Goal: Information Seeking & Learning: Learn about a topic

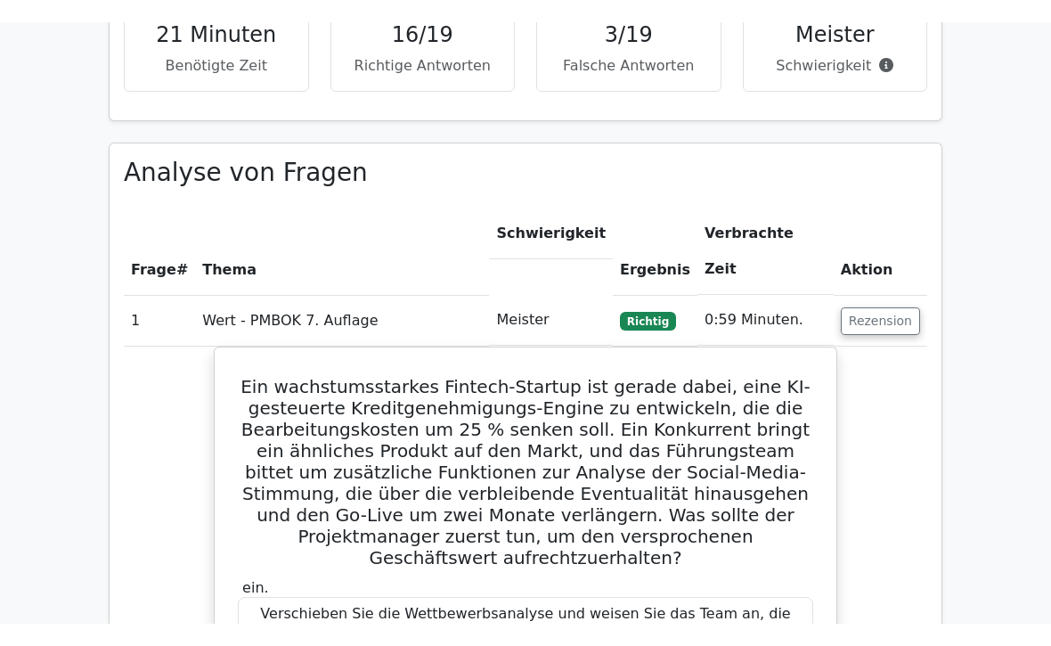
scroll to position [1131, 0]
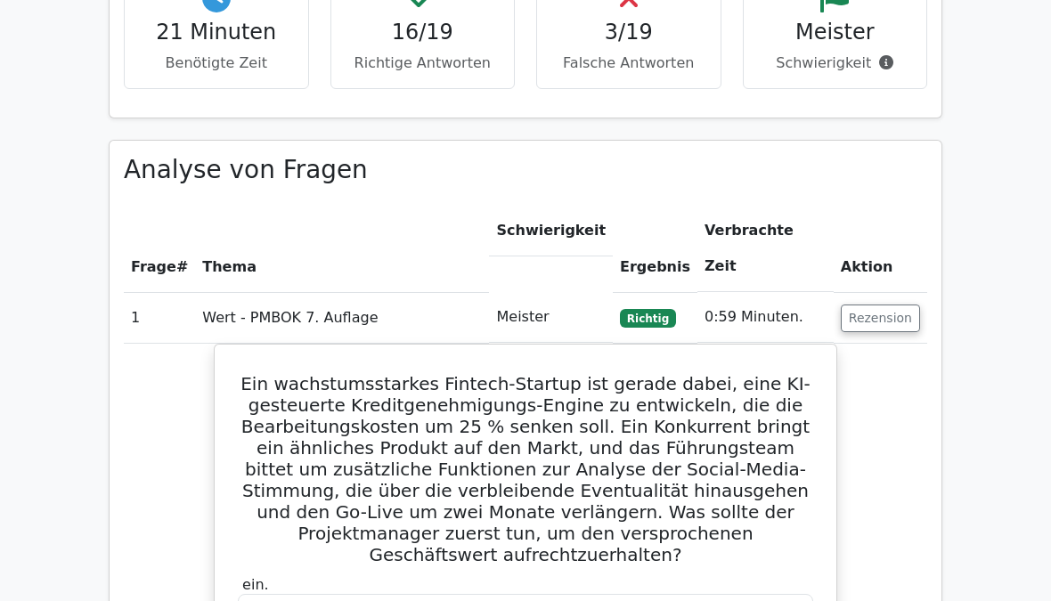
click at [643, 309] on span "Richtig" at bounding box center [648, 318] width 56 height 18
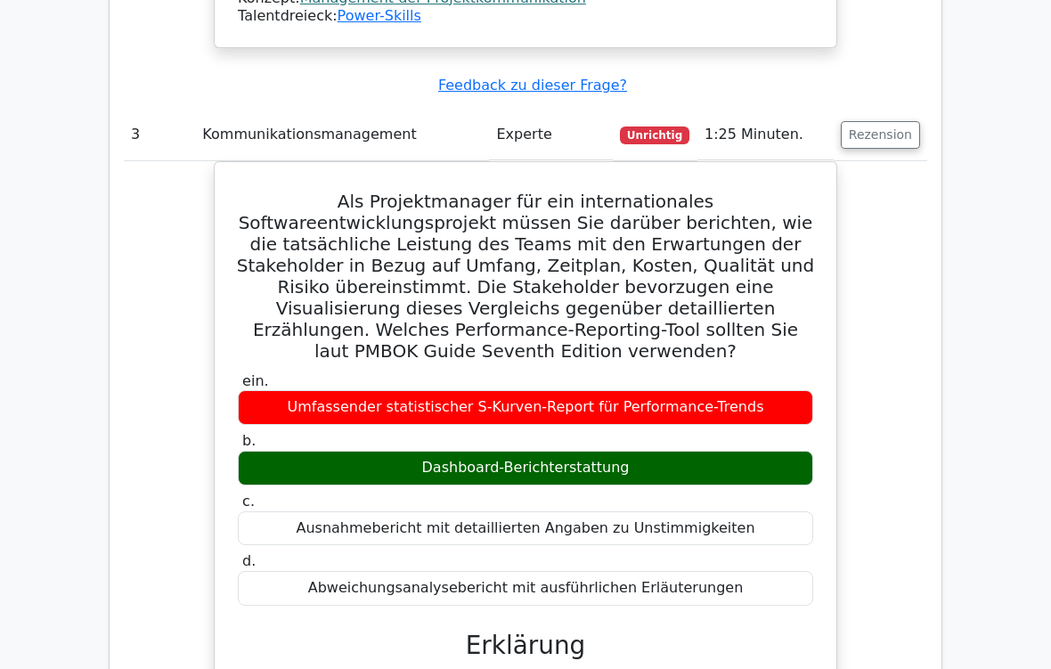
scroll to position [3894, 0]
click at [485, 390] on div "Umfassender statistischer S-Kurven-Report für Performance-Trends" at bounding box center [525, 407] width 575 height 35
copy div "statistischer S-Kurven-Report"
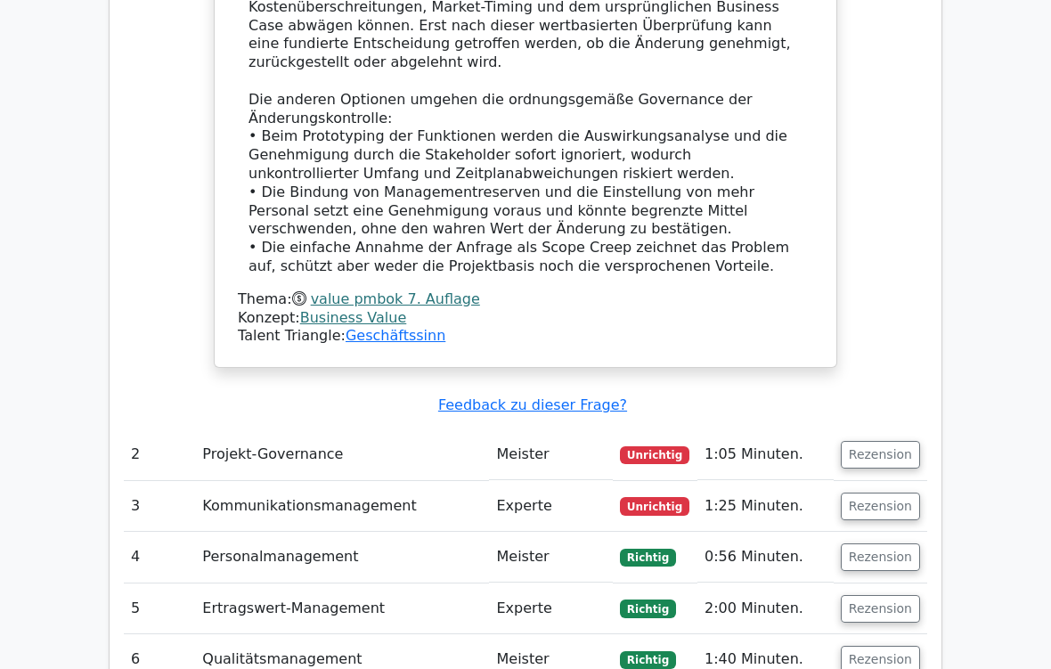
scroll to position [2234, 0]
click at [898, 493] on button "Rezension" at bounding box center [880, 507] width 79 height 28
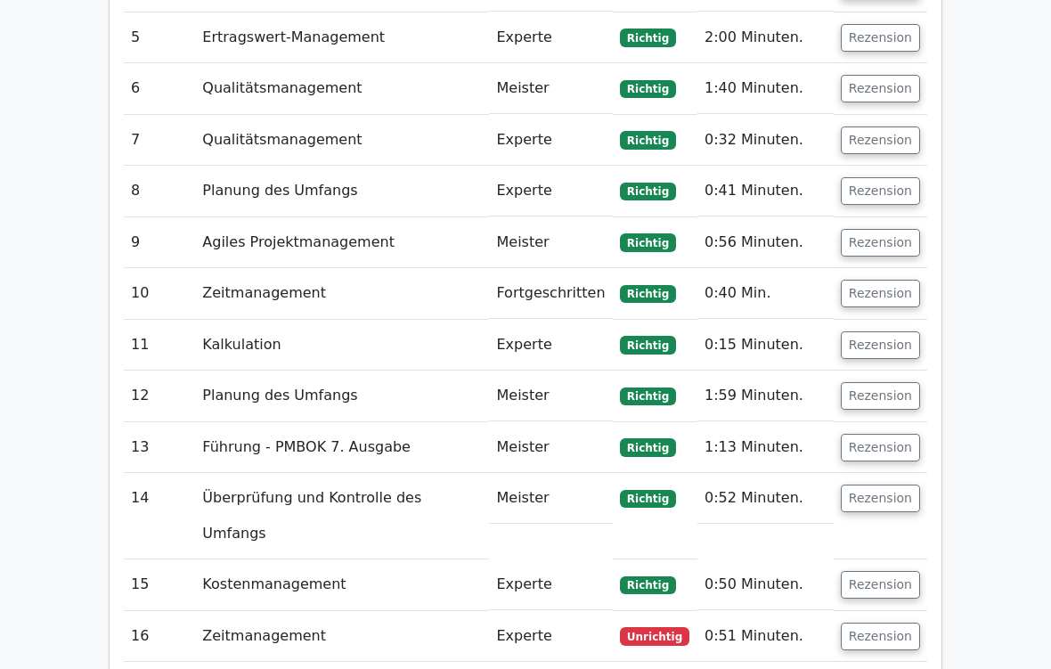
scroll to position [3914, 0]
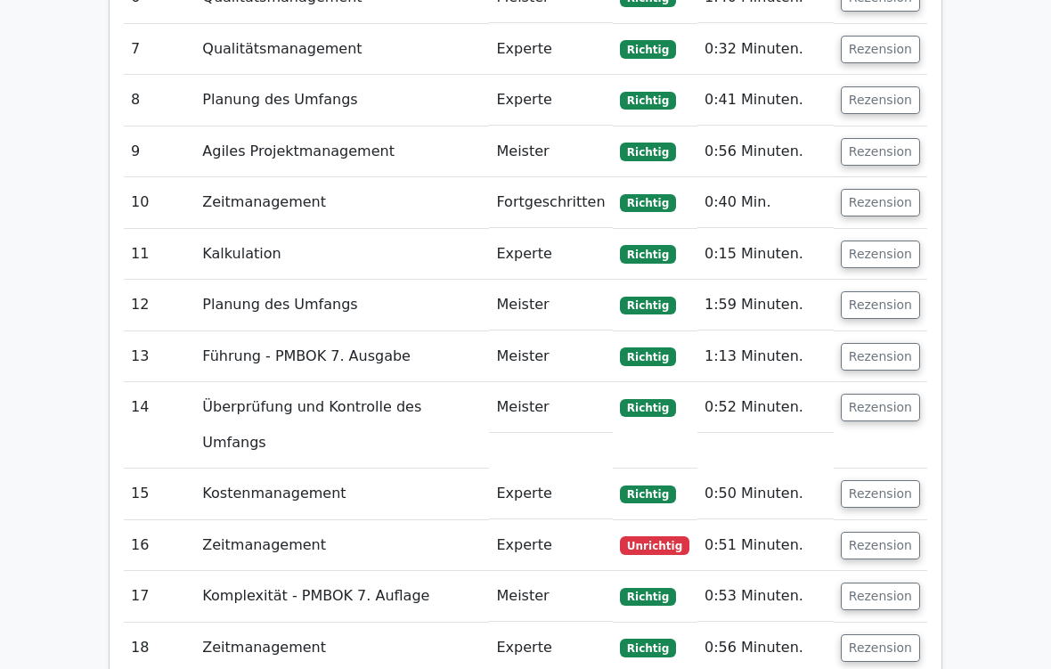
click at [886, 533] on button "Rezension" at bounding box center [880, 547] width 79 height 28
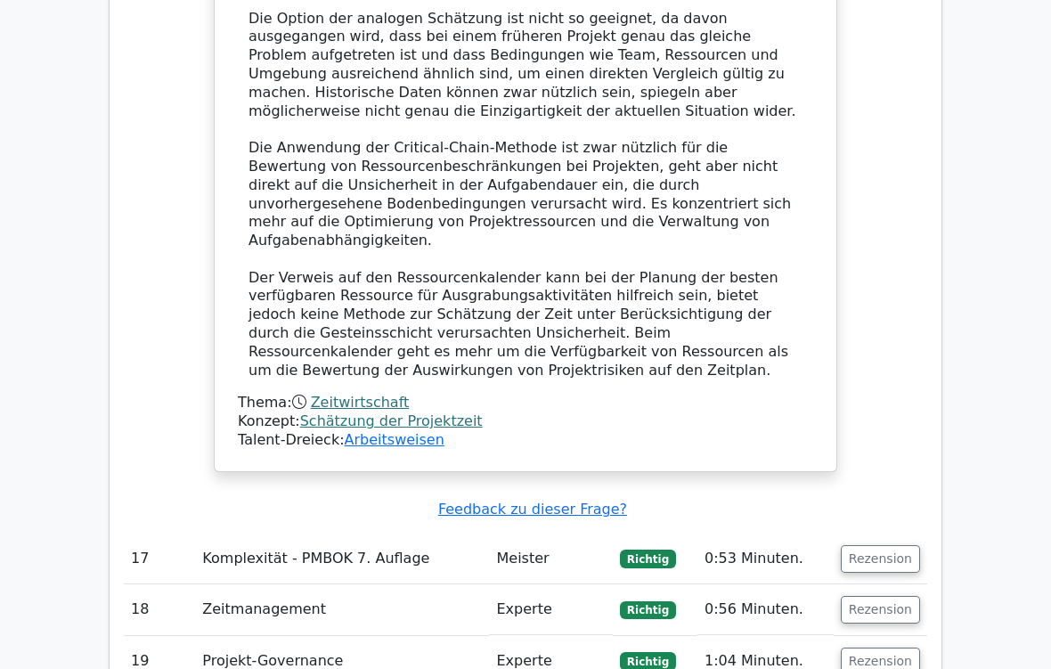
scroll to position [5410, 0]
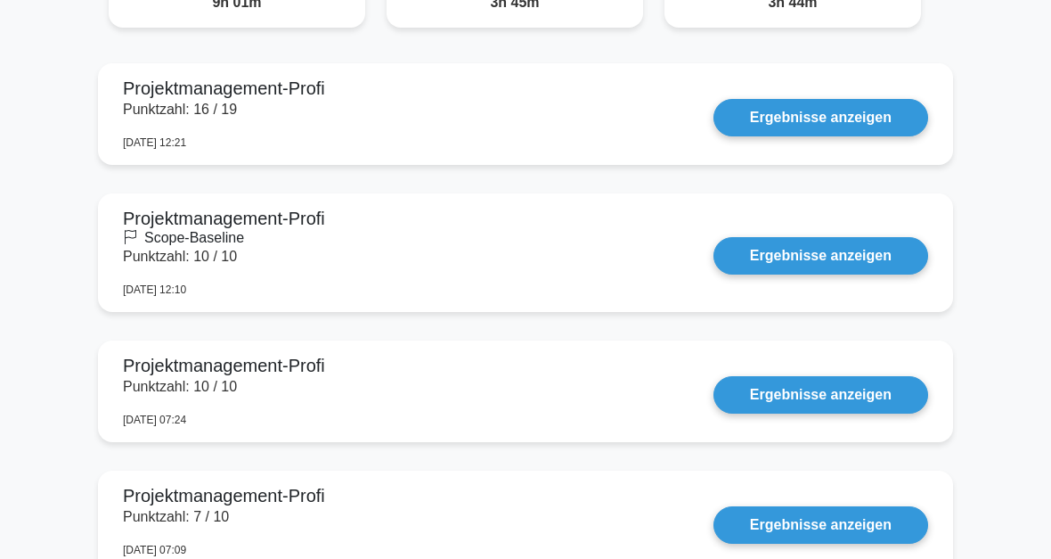
scroll to position [1151, 0]
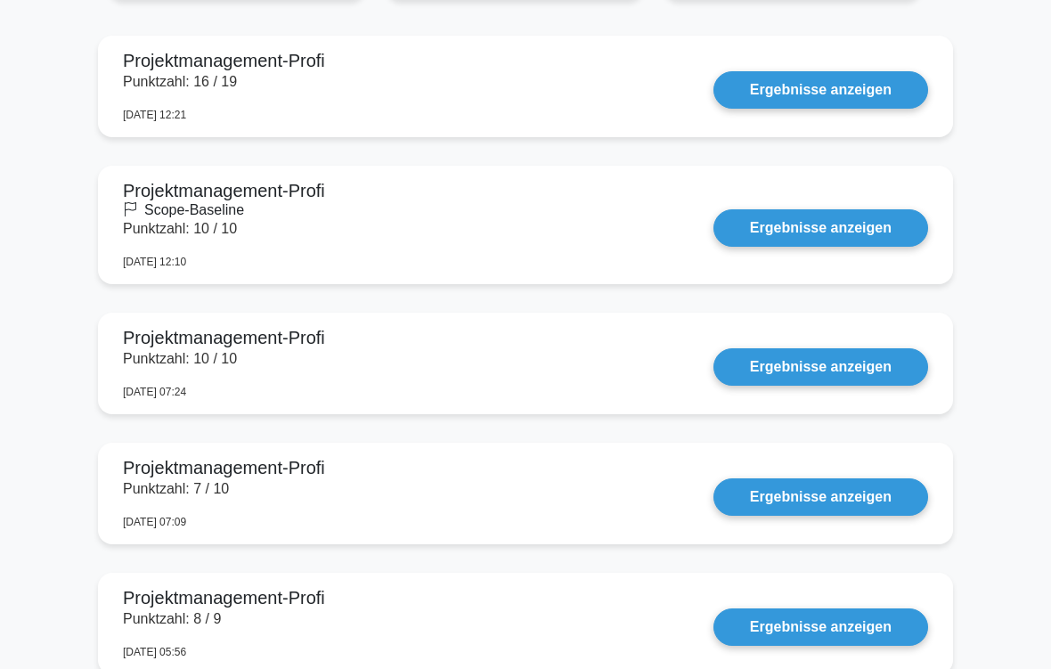
scroll to position [1211, 0]
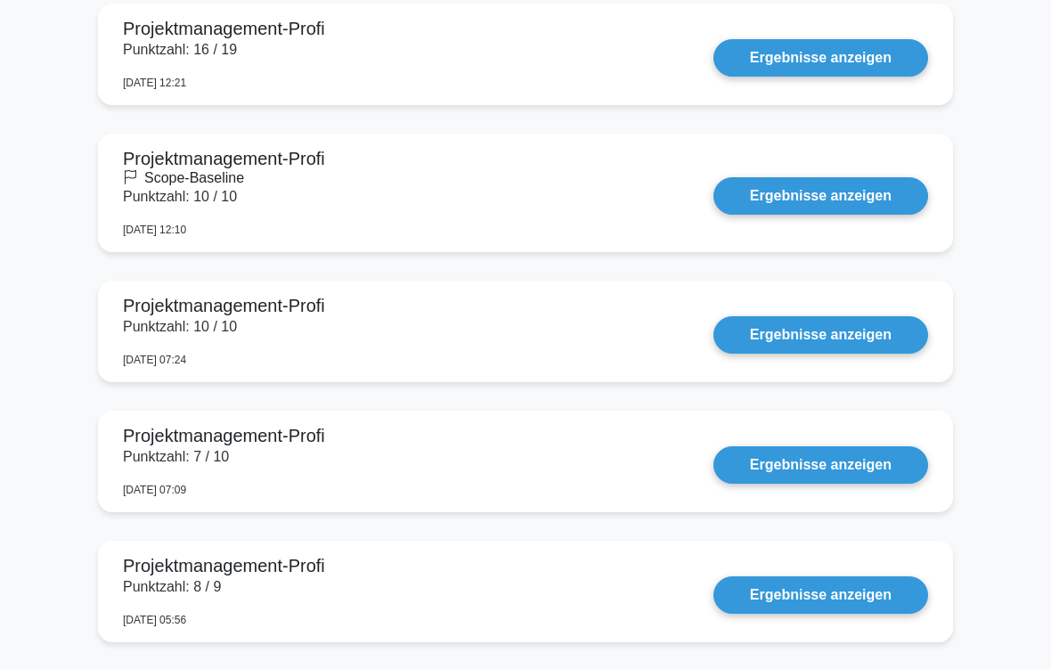
click at [860, 461] on link "Ergebnisse anzeigen" at bounding box center [821, 464] width 215 height 37
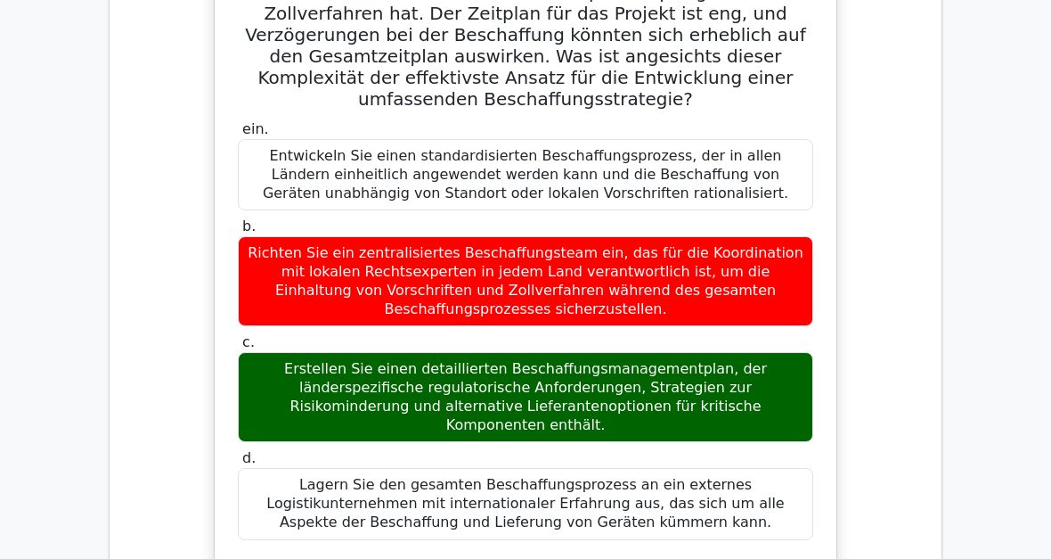
scroll to position [1309, 0]
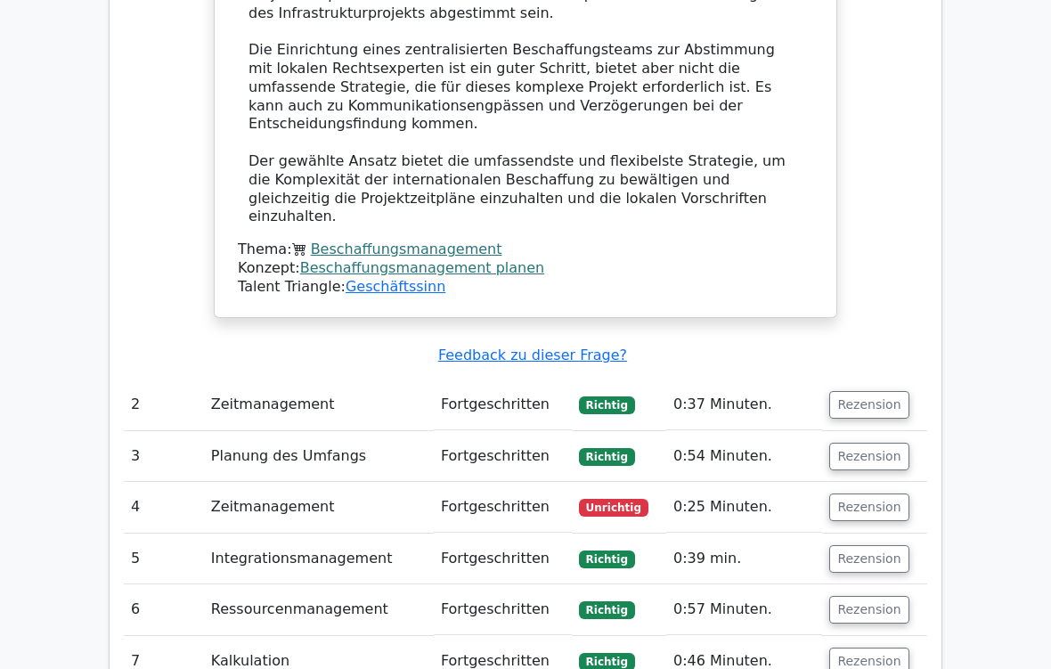
scroll to position [2436, 0]
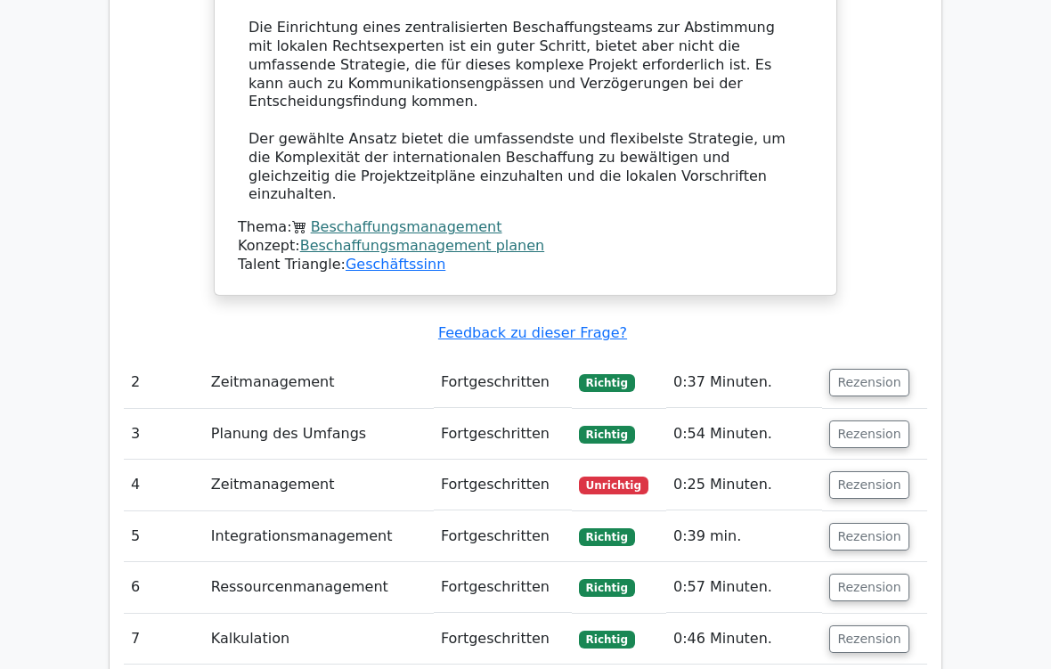
click at [882, 471] on button "Rezension" at bounding box center [868, 485] width 79 height 28
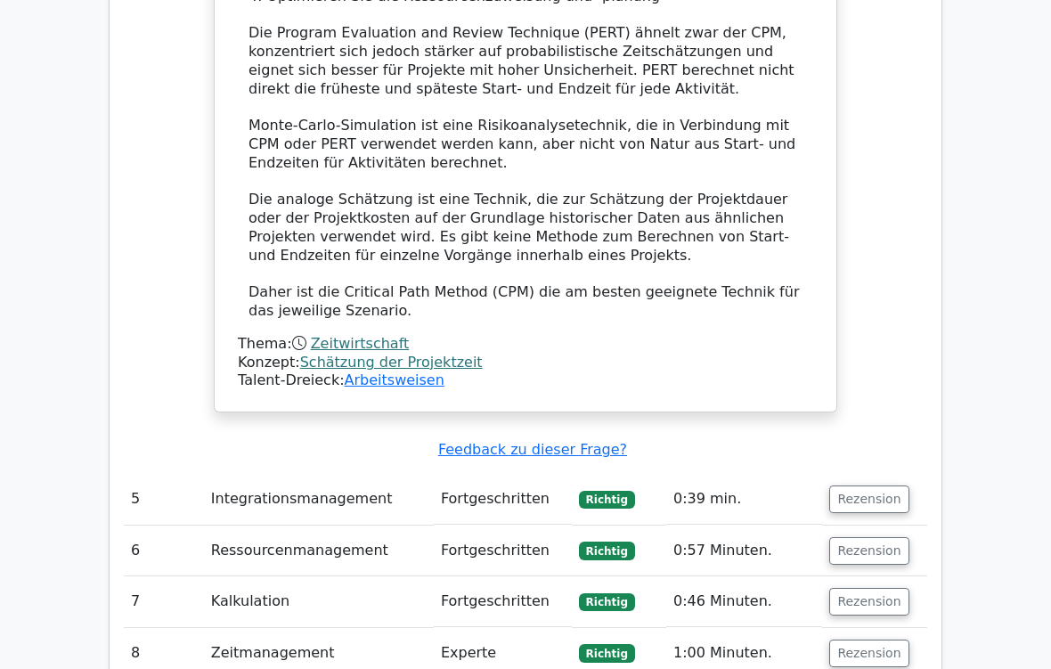
scroll to position [3689, 0]
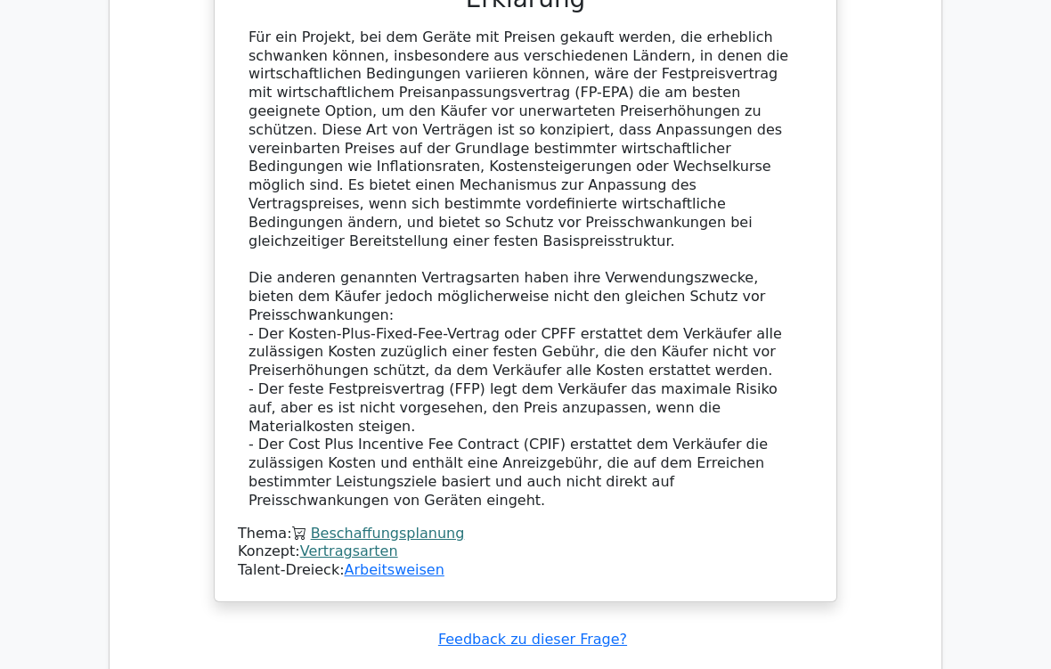
scroll to position [4891, 0]
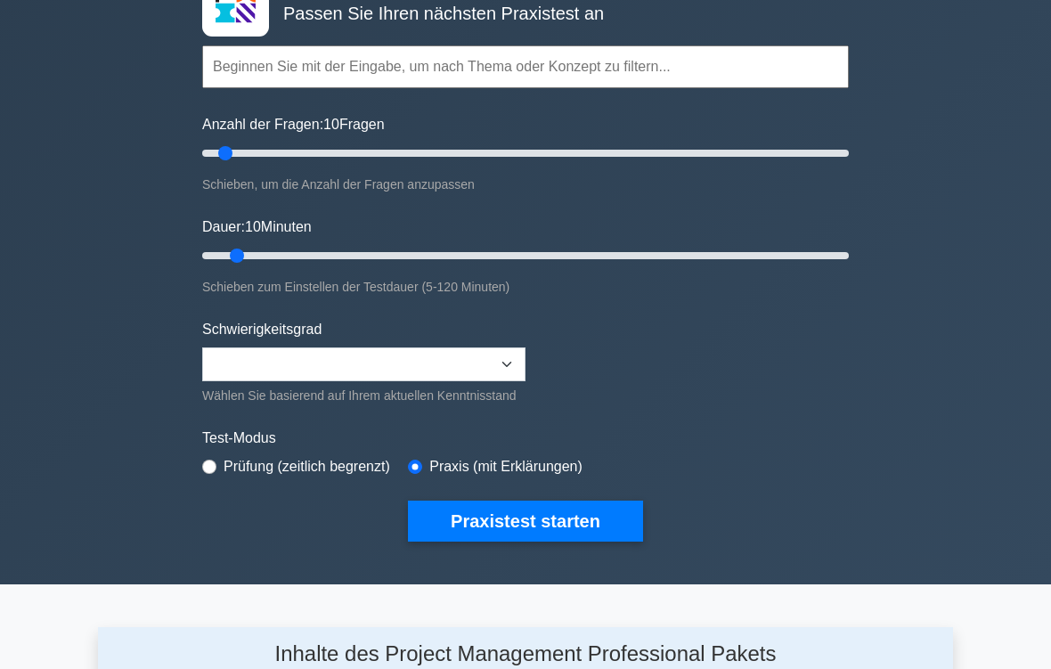
scroll to position [131, 0]
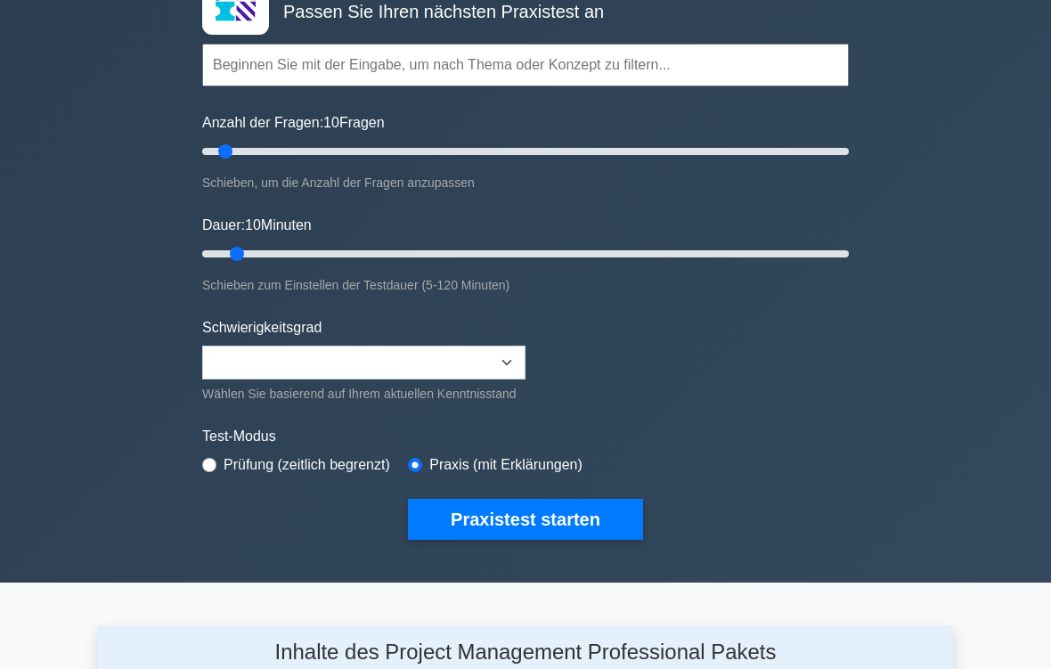
click at [603, 538] on button "Praxistest starten" at bounding box center [525, 520] width 235 height 41
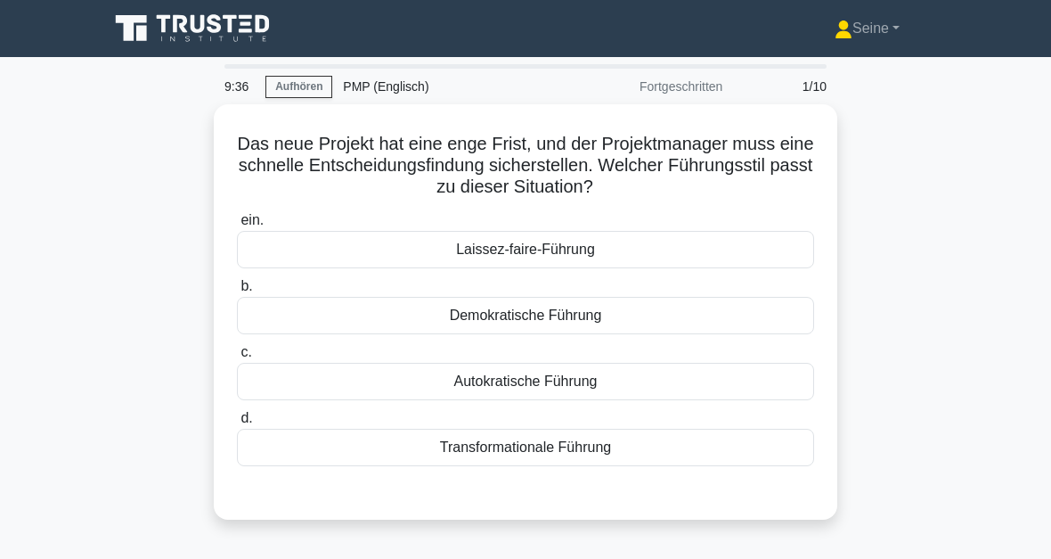
click at [621, 380] on div "Autokratische Führung" at bounding box center [525, 381] width 577 height 37
click at [237, 358] on input "c. Autokratische Führung" at bounding box center [237, 353] width 0 height 12
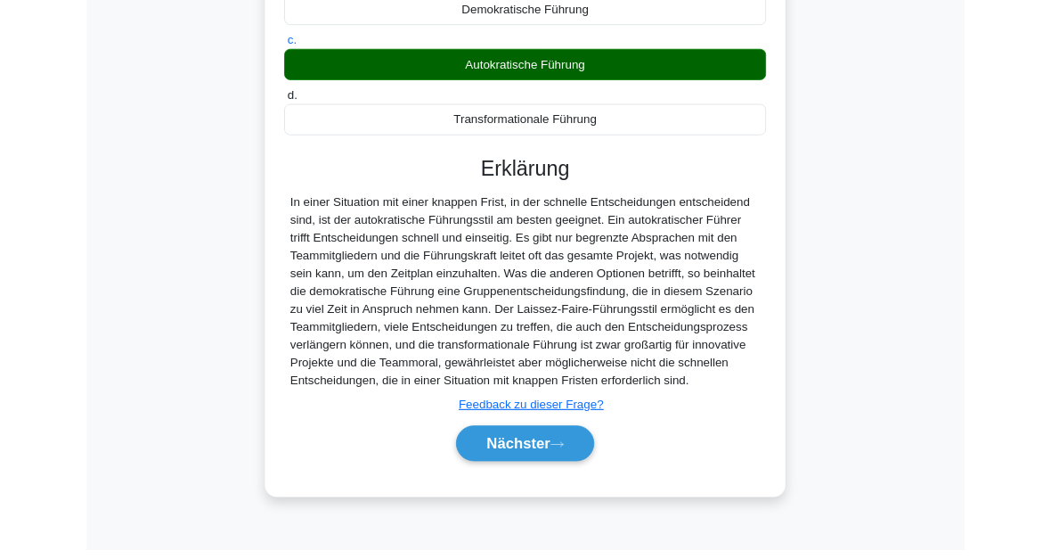
scroll to position [412, 0]
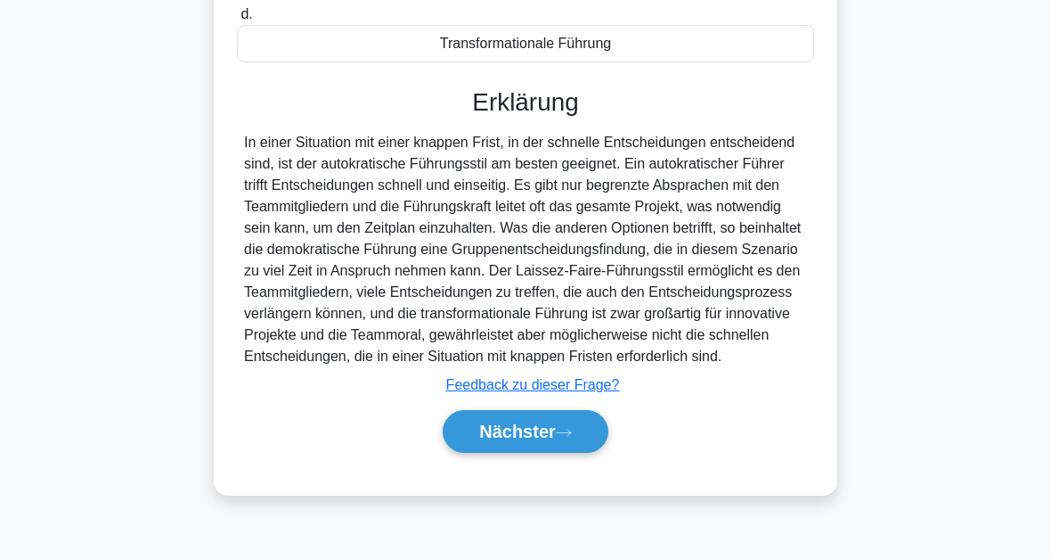
click at [562, 453] on button "Nächster" at bounding box center [526, 431] width 166 height 43
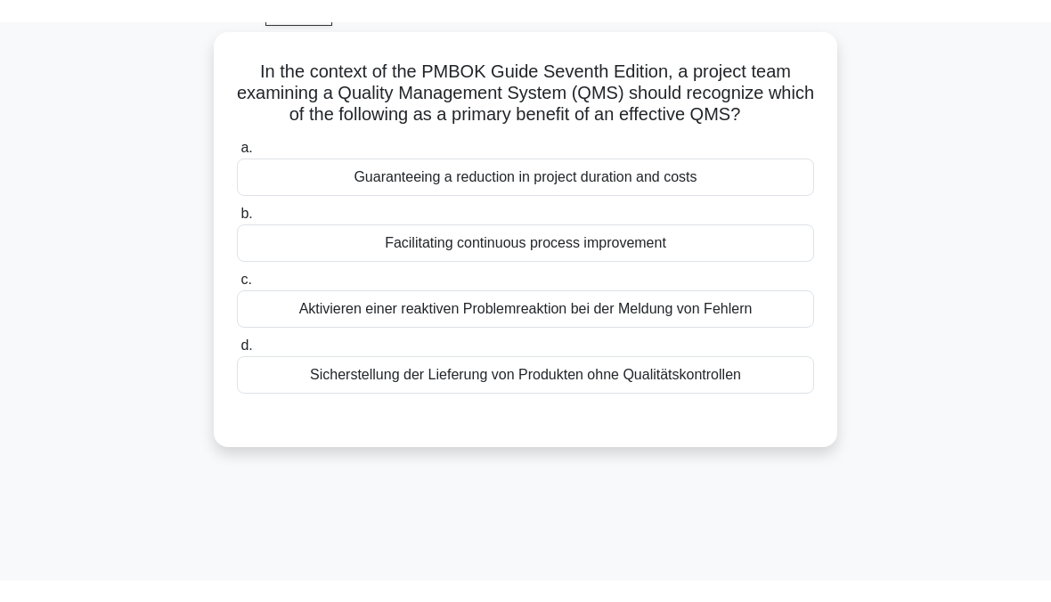
scroll to position [59, 0]
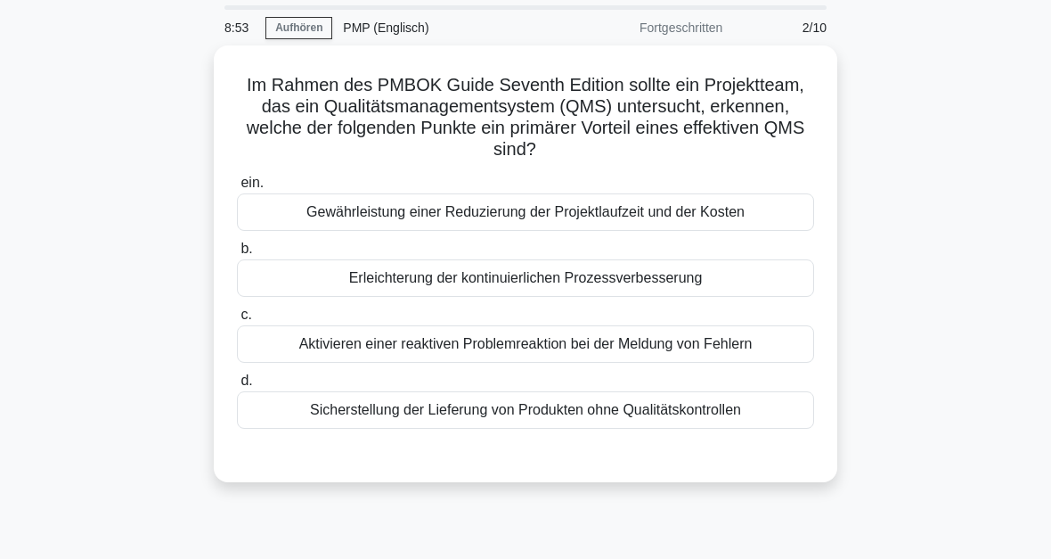
click at [629, 418] on div "Sicherstellung der Lieferung von Produkten ohne Qualitätskontrollen" at bounding box center [525, 409] width 577 height 37
click at [237, 387] on input "d. Sicherstellung der Lieferung von Produkten ohne Qualitätskontrollen" at bounding box center [237, 381] width 0 height 12
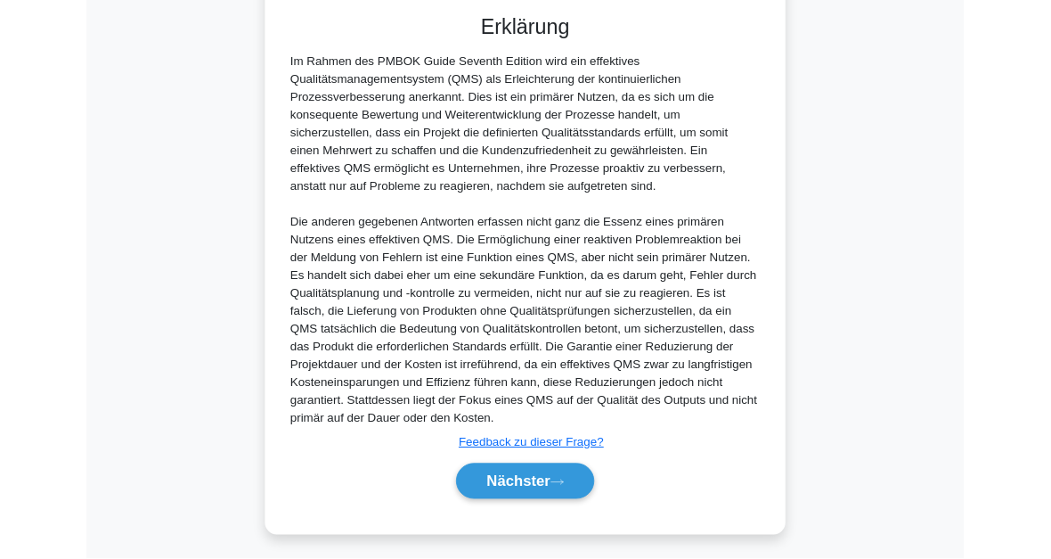
scroll to position [670, 0]
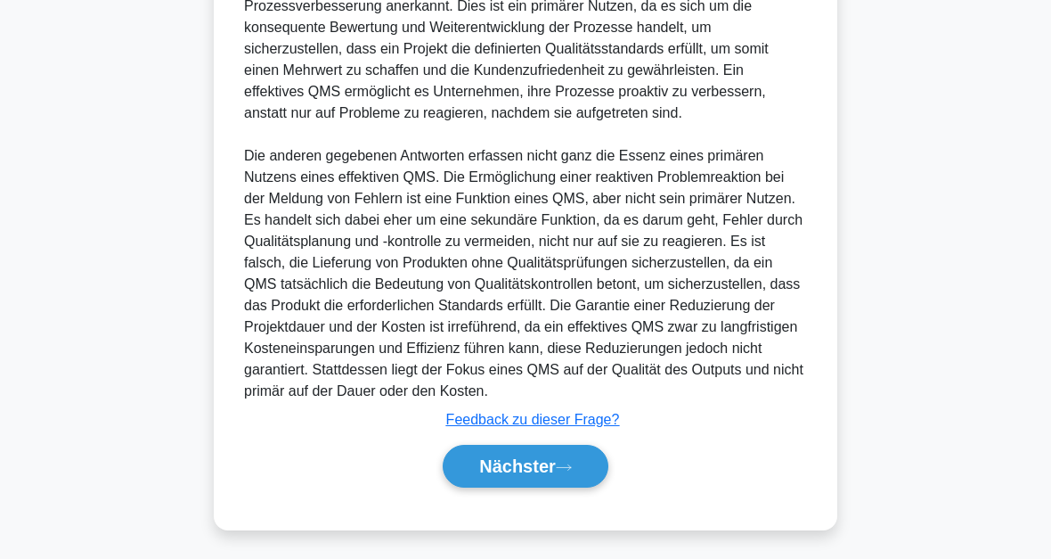
click at [580, 473] on button "Nächster" at bounding box center [526, 466] width 166 height 43
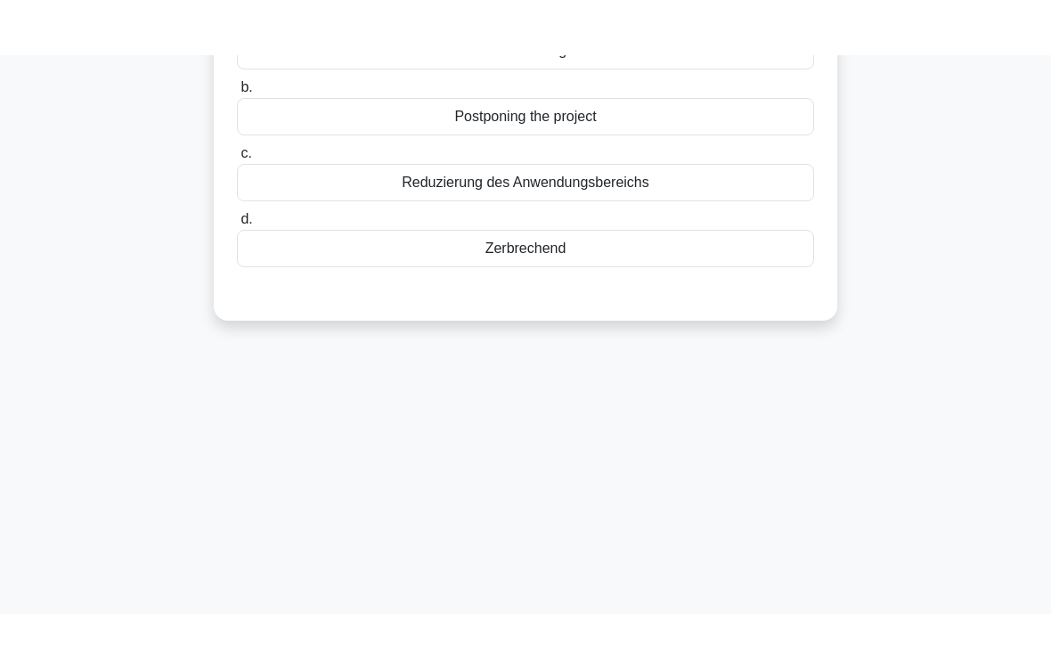
scroll to position [0, 0]
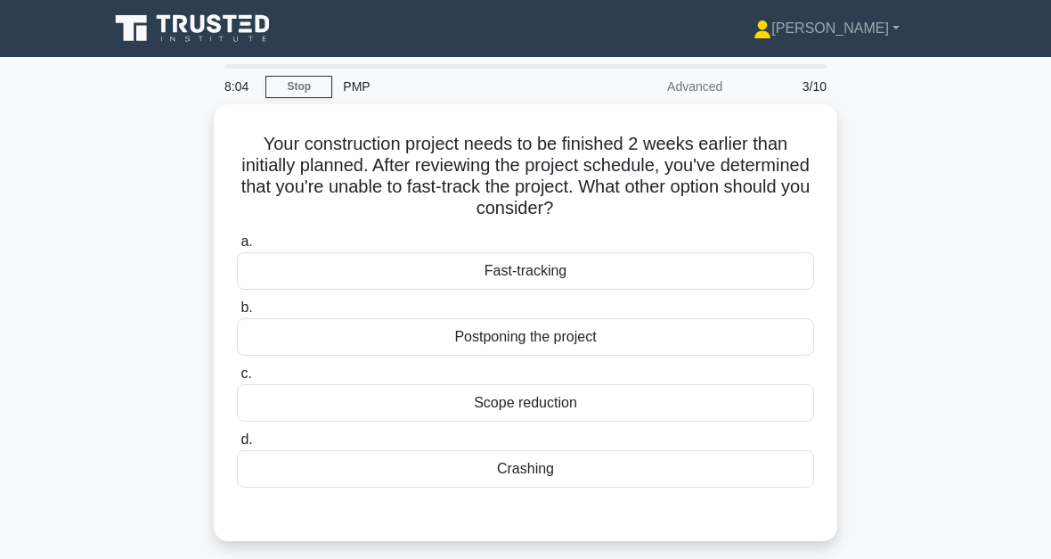
click at [547, 473] on div "Crashing" at bounding box center [525, 468] width 577 height 37
click at [237, 445] on input "d. Crashing" at bounding box center [237, 440] width 0 height 12
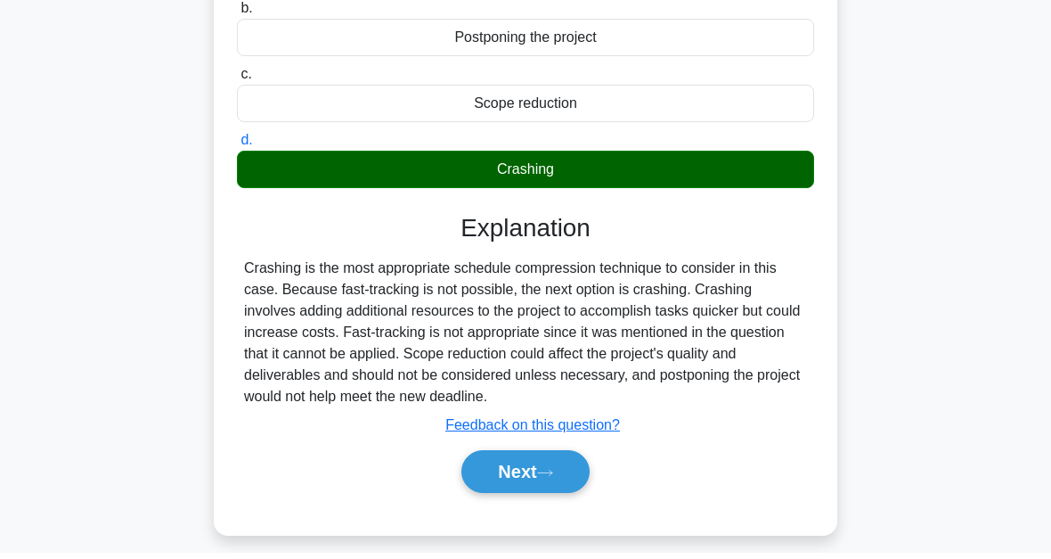
scroll to position [404, 0]
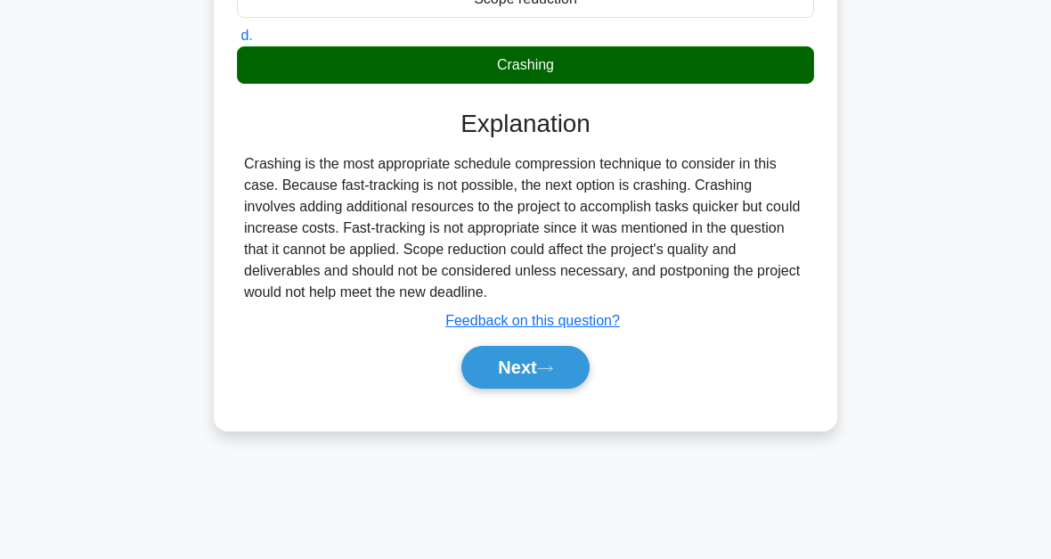
click at [561, 388] on button "Next" at bounding box center [524, 367] width 127 height 43
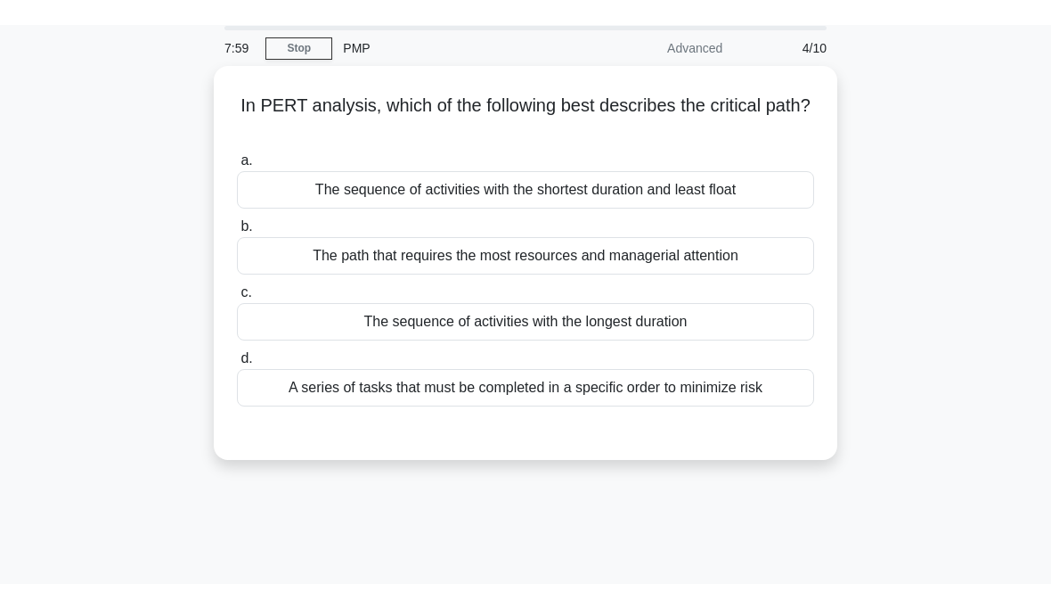
scroll to position [0, 0]
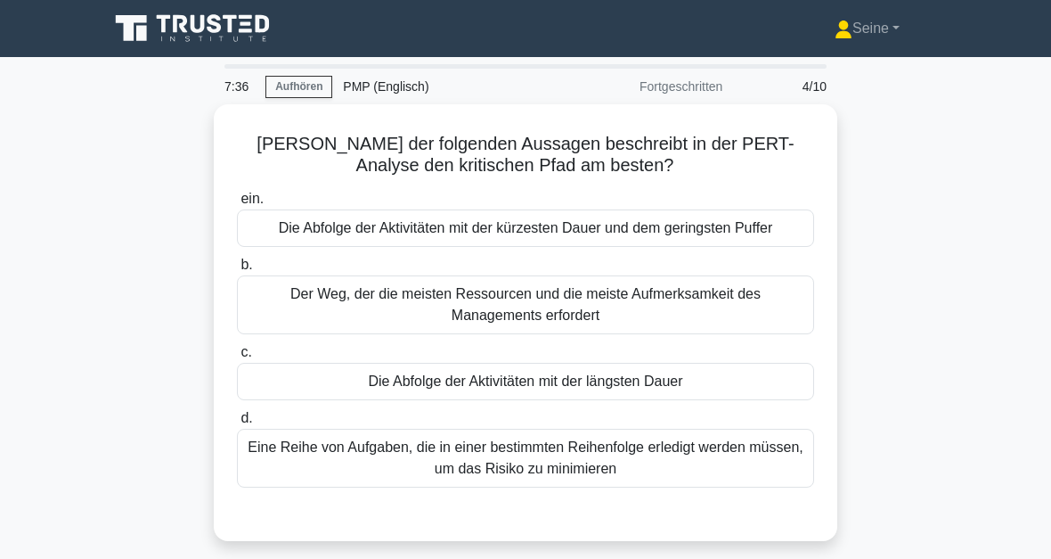
click at [763, 400] on div "Die Abfolge der Aktivitäten mit der längsten Dauer" at bounding box center [525, 381] width 577 height 37
click at [237, 358] on input "c. Die Abfolge der Aktivitäten mit der längsten Dauer" at bounding box center [237, 353] width 0 height 12
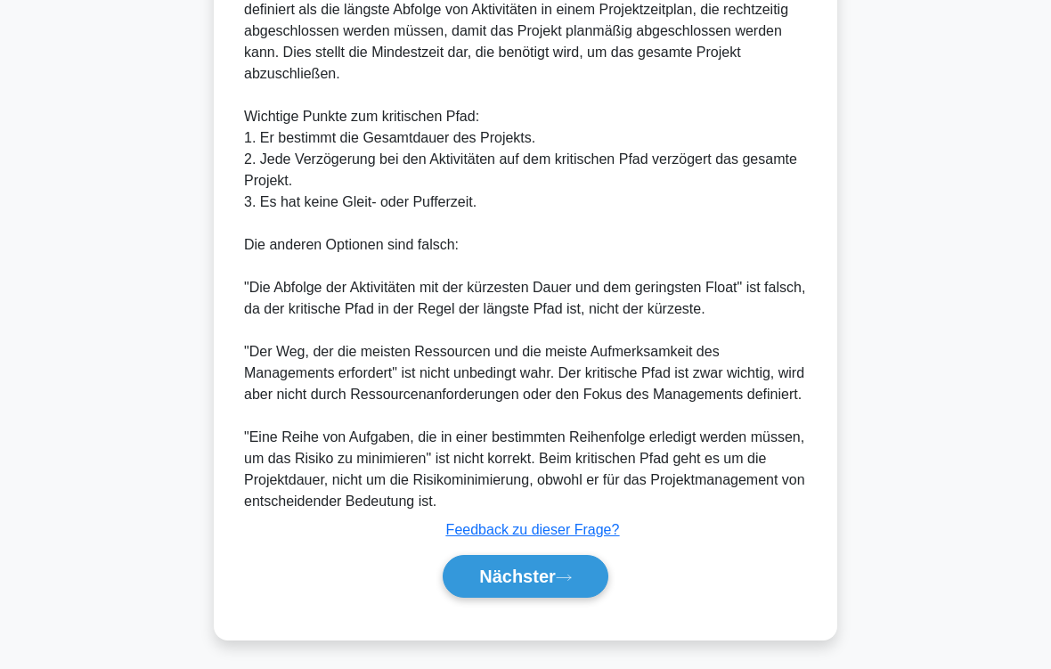
scroll to position [707, 0]
click at [607, 558] on button "Nächster" at bounding box center [526, 576] width 166 height 43
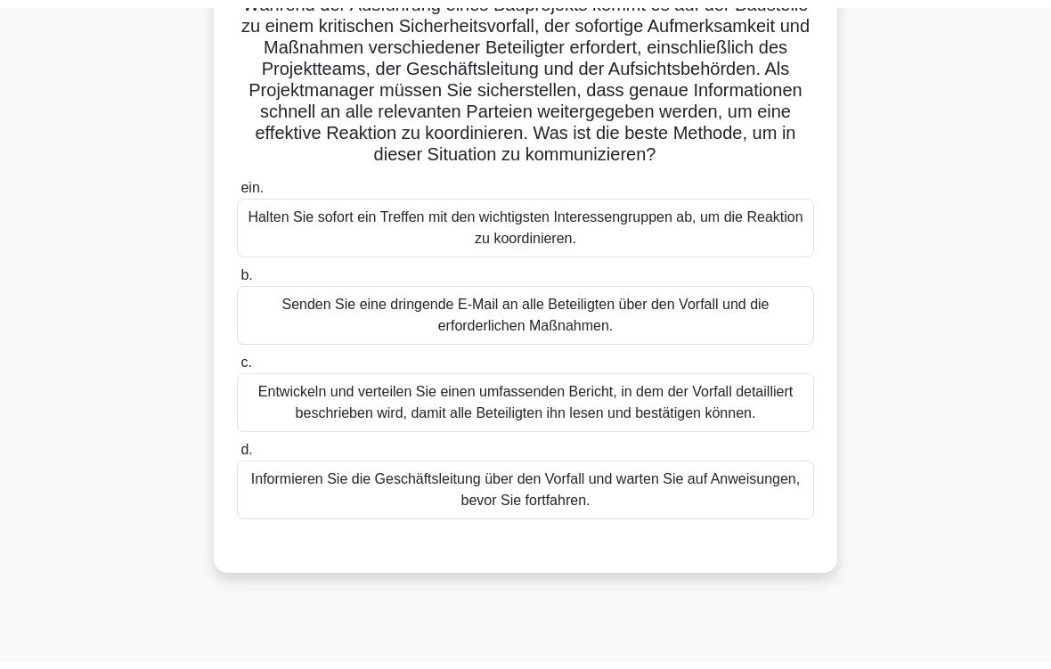
scroll to position [164, 0]
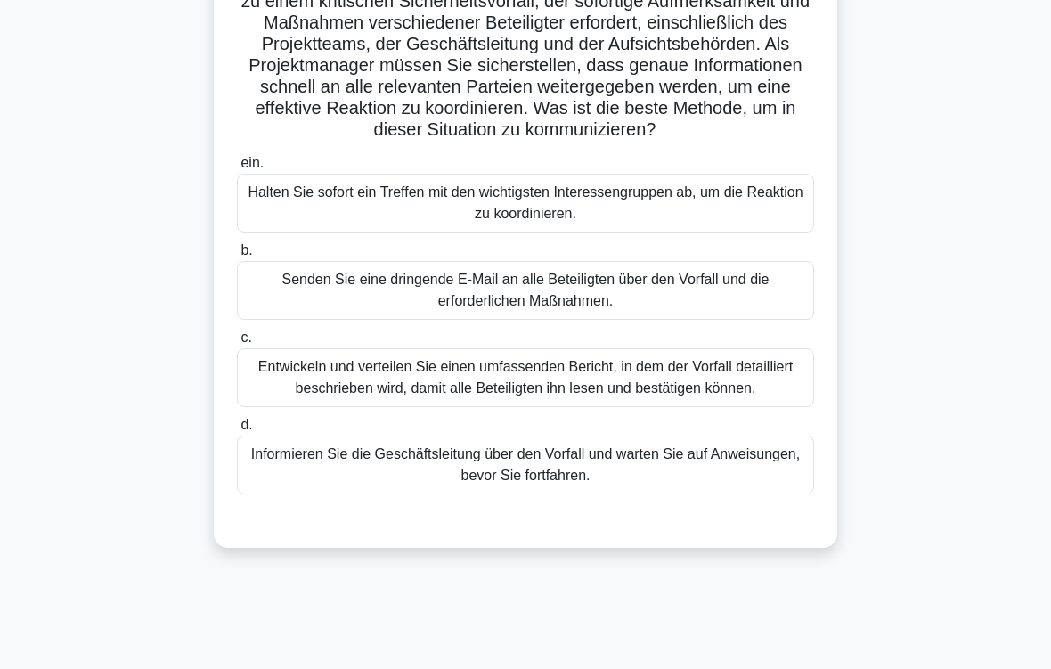
click at [676, 317] on div "Senden Sie eine dringende E-Mail an alle Beteiligten über den Vorfall und die e…" at bounding box center [525, 290] width 577 height 59
click at [237, 257] on input "b. Senden Sie eine dringende E-Mail an alle Beteiligten über den Vorfall und di…" at bounding box center [237, 251] width 0 height 12
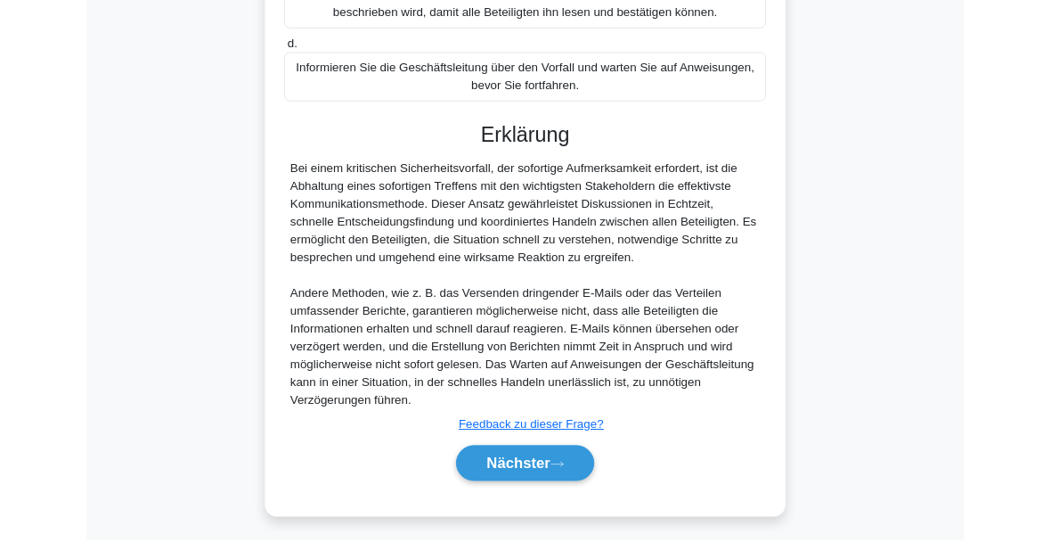
scroll to position [691, 0]
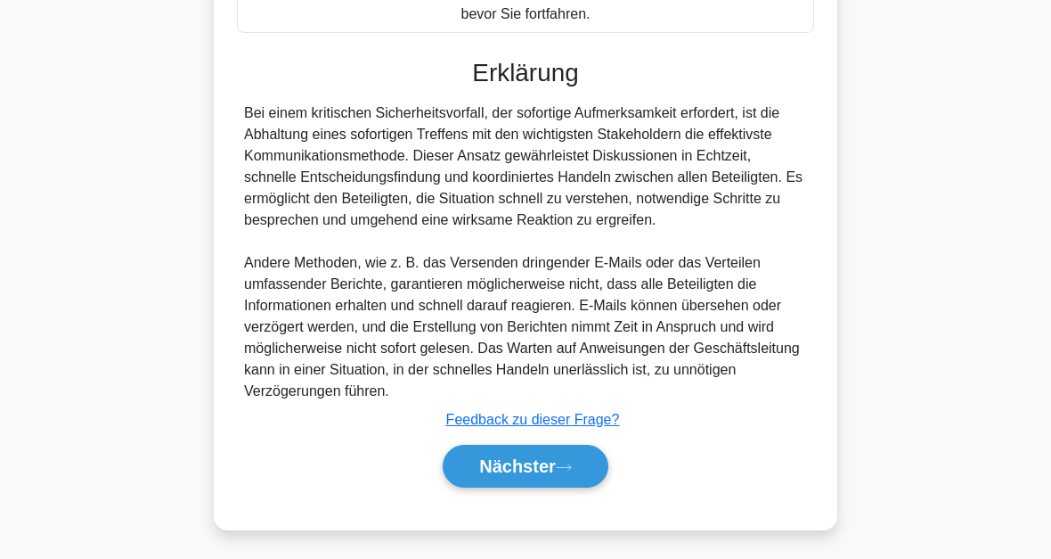
click at [580, 473] on button "Nächster" at bounding box center [526, 466] width 166 height 43
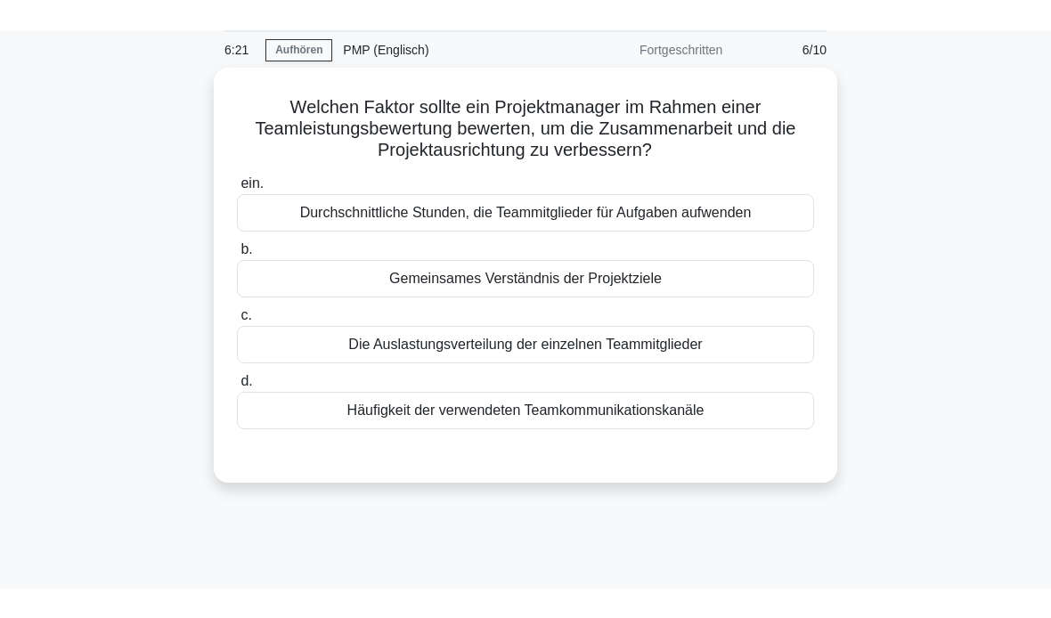
scroll to position [67, 0]
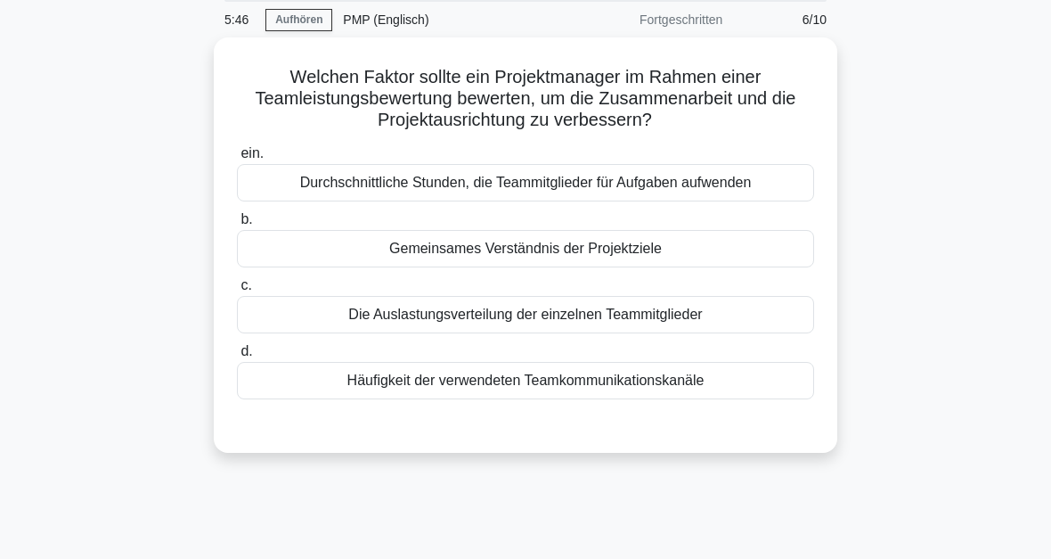
click at [599, 191] on div "Durchschnittliche Stunden, die Teammitglieder für Aufgaben aufwenden" at bounding box center [525, 182] width 577 height 37
click at [237, 159] on input "ein. Durchschnittliche Stunden, die Teammitglieder für Aufgaben aufwenden" at bounding box center [237, 154] width 0 height 12
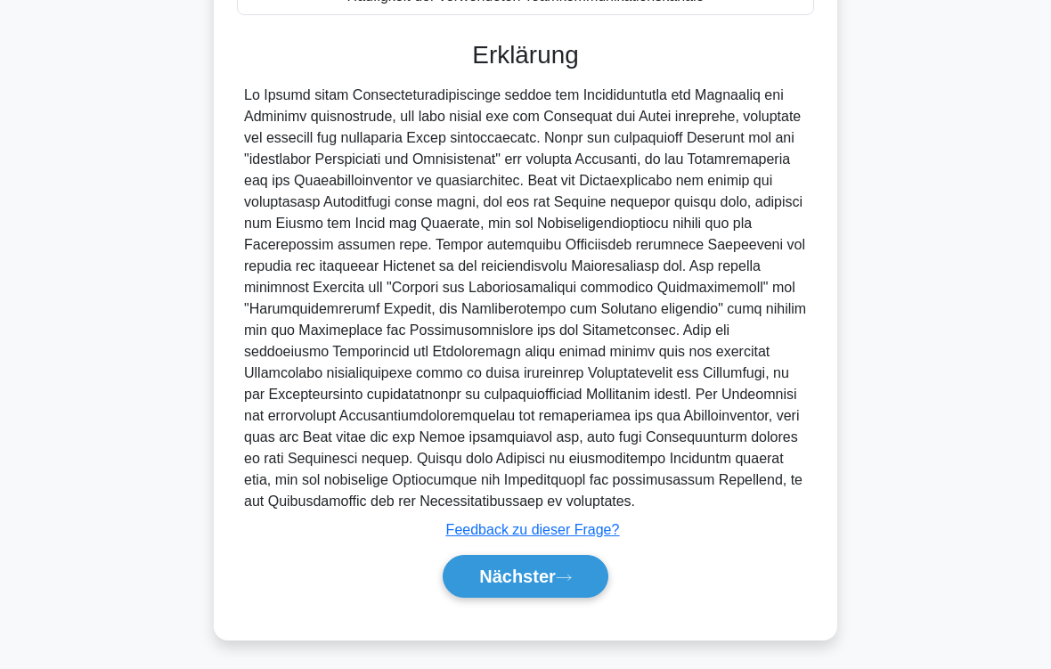
scroll to position [538, 0]
click at [595, 558] on button "Nächster" at bounding box center [526, 576] width 166 height 43
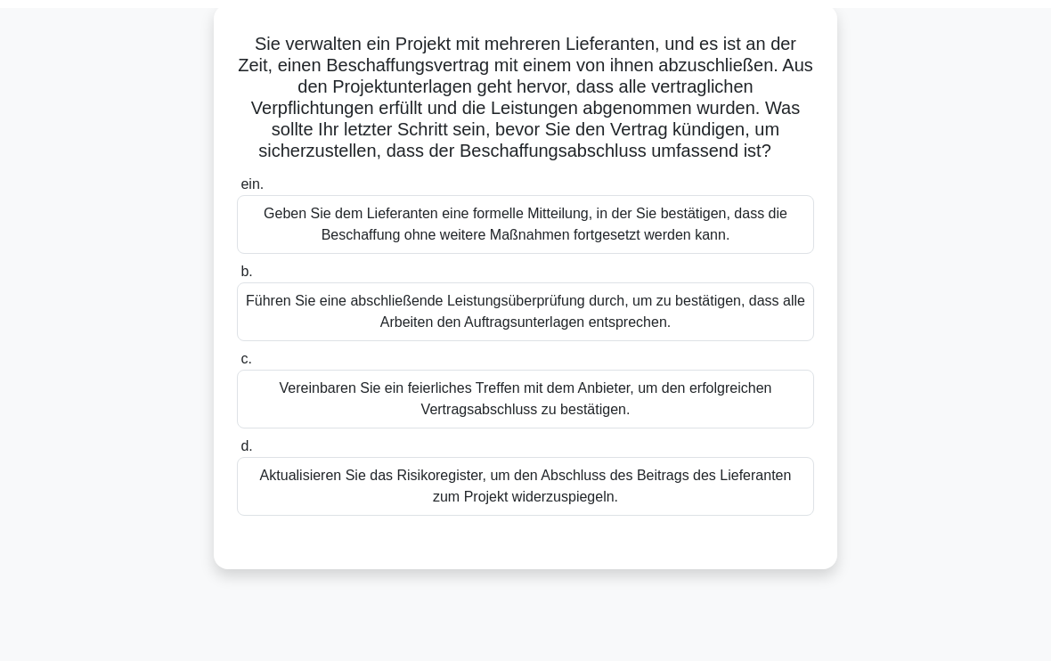
scroll to position [110, 0]
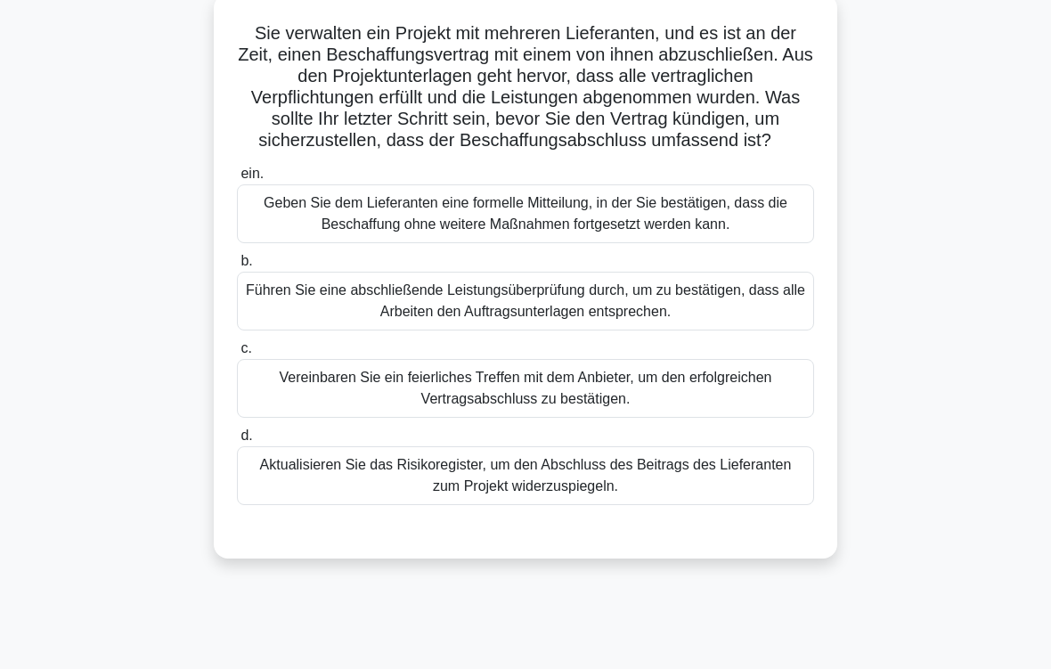
click at [717, 329] on div "Führen Sie eine abschließende Leistungsüberprüfung durch, um zu bestätigen, das…" at bounding box center [525, 301] width 577 height 59
click at [237, 267] on input "b. Führen Sie eine abschließende Leistungsüberprüfung durch, um zu bestätigen, …" at bounding box center [237, 262] width 0 height 12
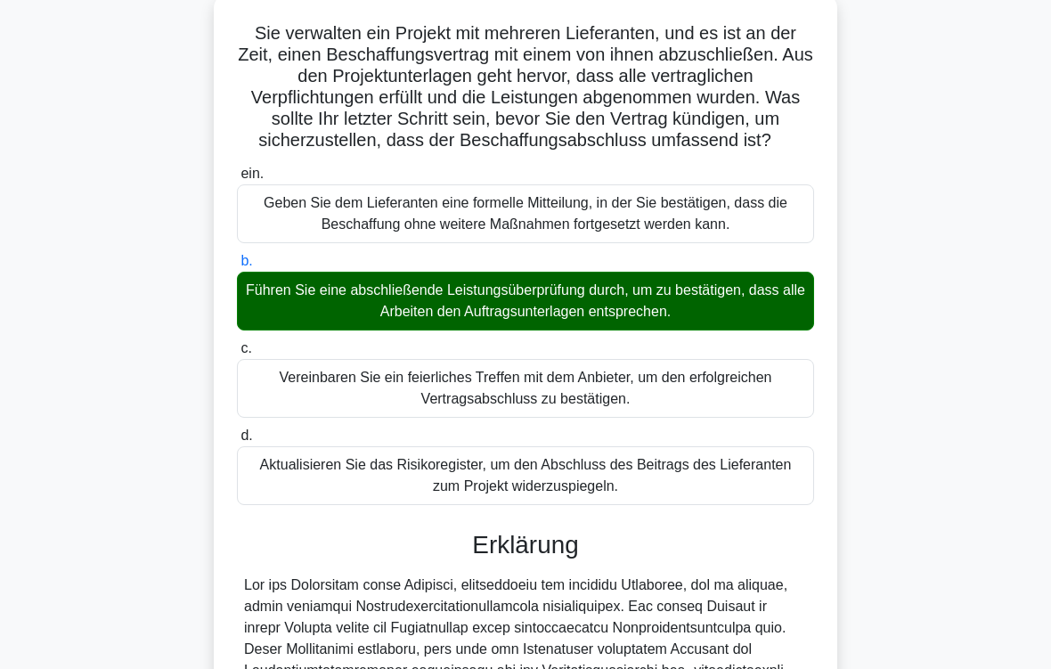
click at [983, 492] on main "4:46 Aufhören PMP (Englisch) Fortgeschritten 7/10 Sie verwalten ein Projekt mit…" at bounding box center [525, 531] width 1051 height 1169
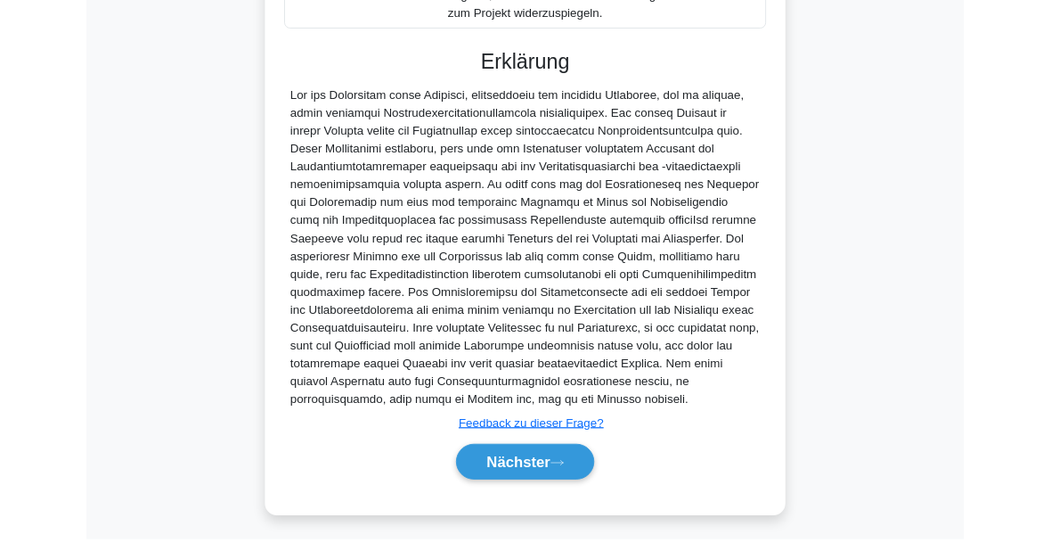
scroll to position [754, 0]
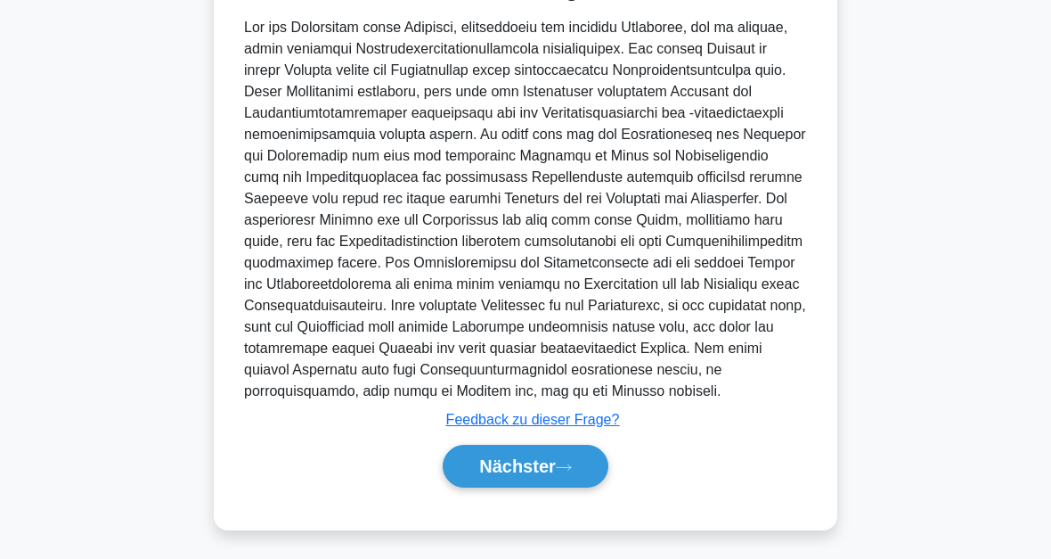
click at [577, 466] on button "Nächster" at bounding box center [526, 466] width 166 height 43
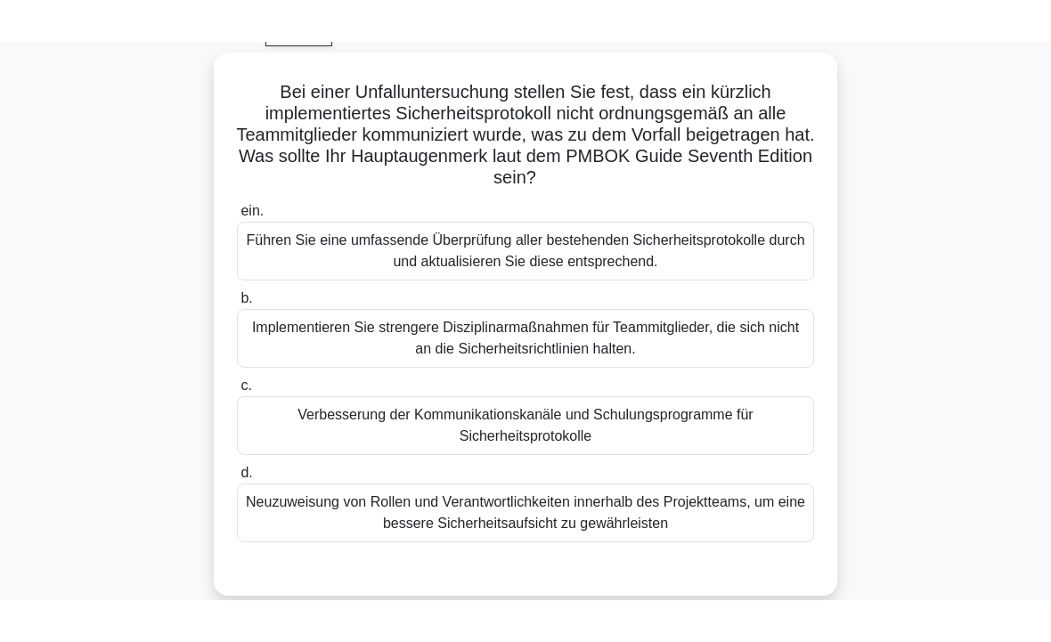
scroll to position [94, 0]
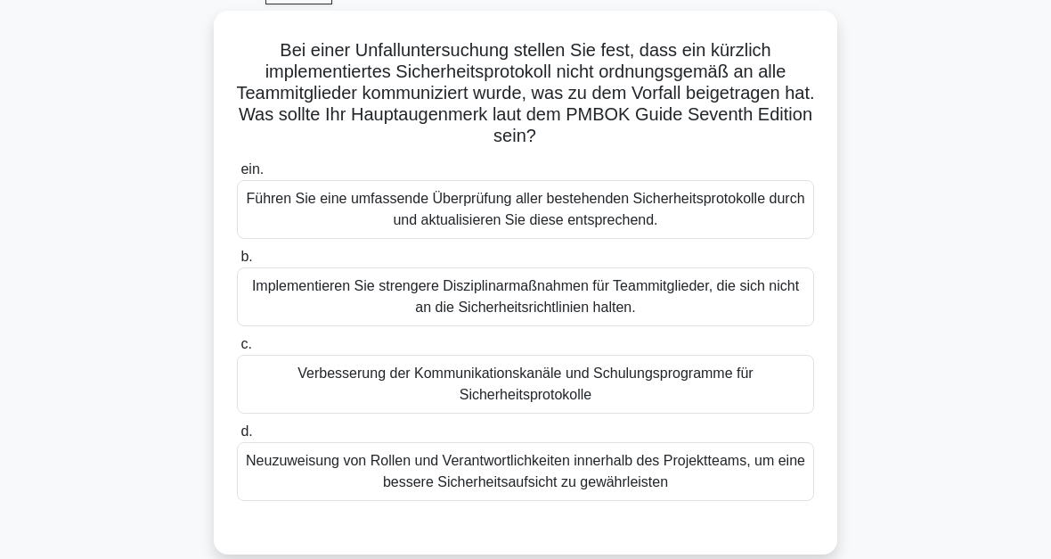
click at [657, 213] on div "Führen Sie eine umfassende Überprüfung aller bestehenden Sicherheitsprotokolle …" at bounding box center [525, 209] width 577 height 59
click at [237, 175] on input "ein. Führen Sie eine umfassende Überprüfung aller bestehenden Sicherheitsprotok…" at bounding box center [237, 170] width 0 height 12
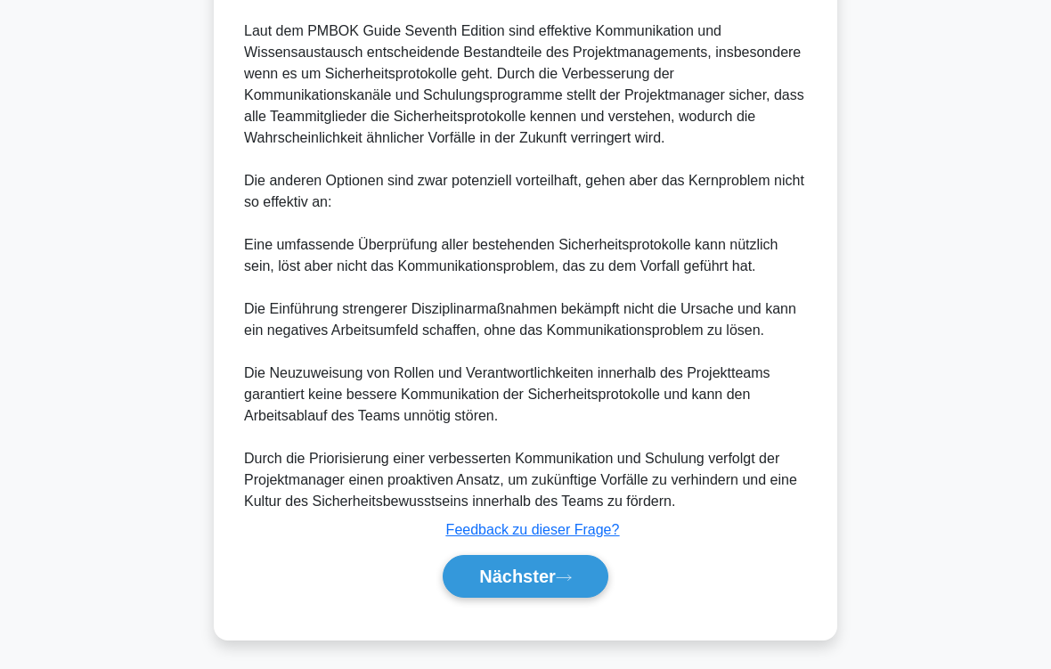
scroll to position [859, 0]
click at [593, 558] on button "Nächster" at bounding box center [526, 576] width 166 height 43
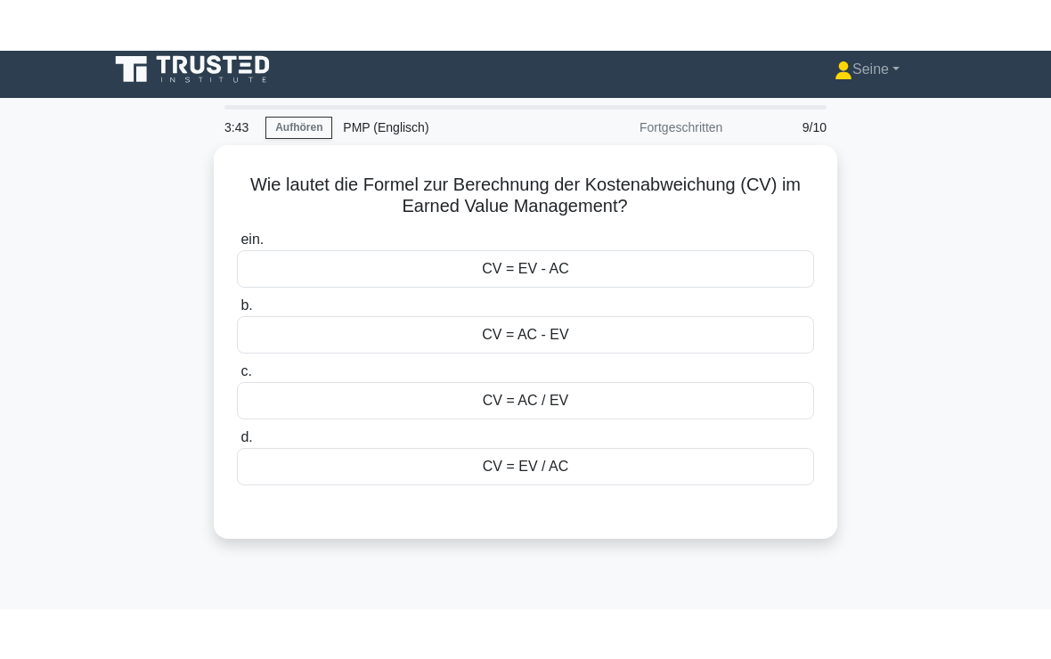
scroll to position [10, 0]
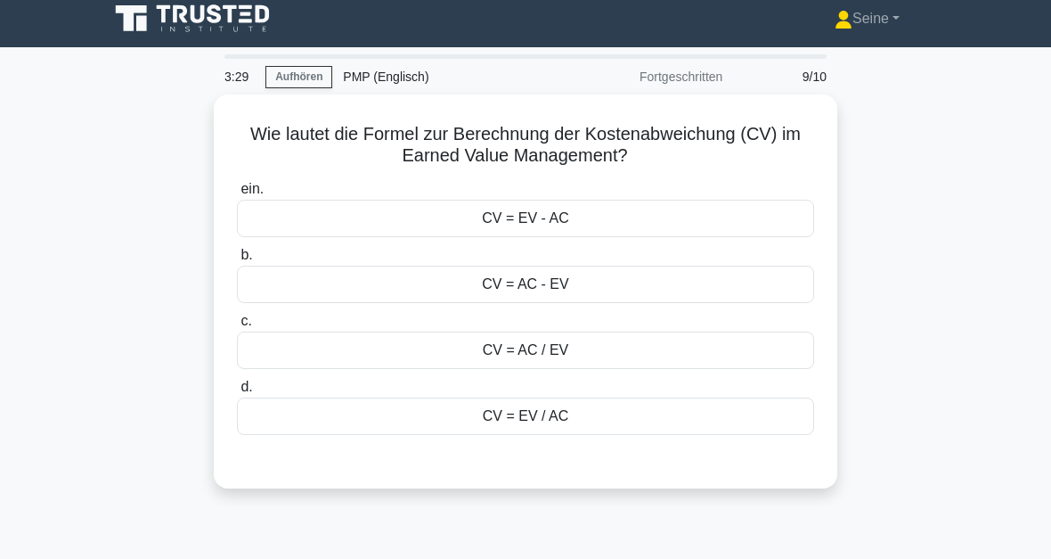
click at [609, 221] on div "CV = EV - AC" at bounding box center [525, 218] width 577 height 37
click at [237, 195] on input "ein. CV = EV - AC" at bounding box center [237, 190] width 0 height 12
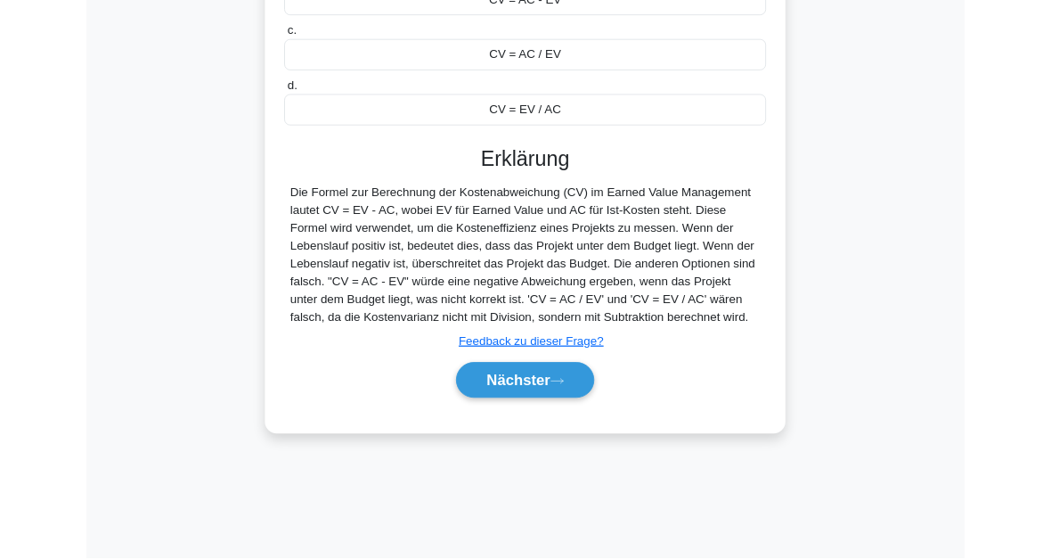
scroll to position [404, 0]
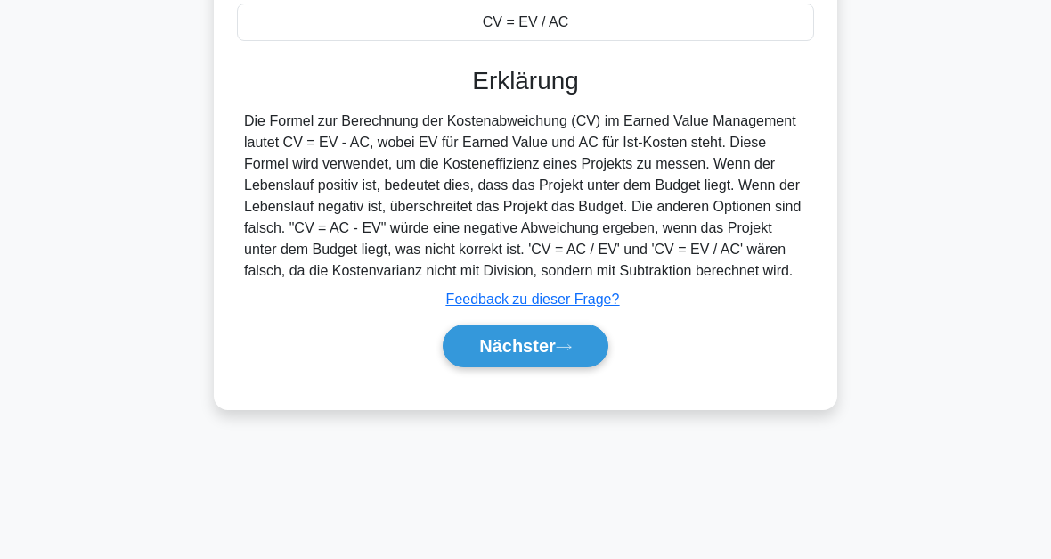
click at [570, 352] on icon at bounding box center [564, 347] width 16 height 10
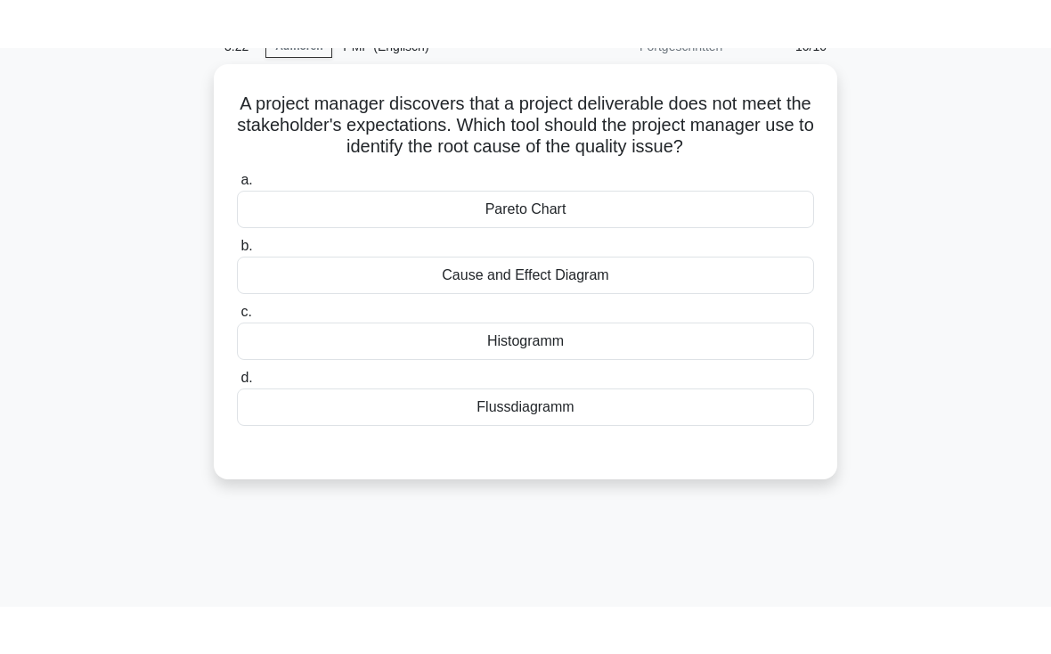
scroll to position [60, 0]
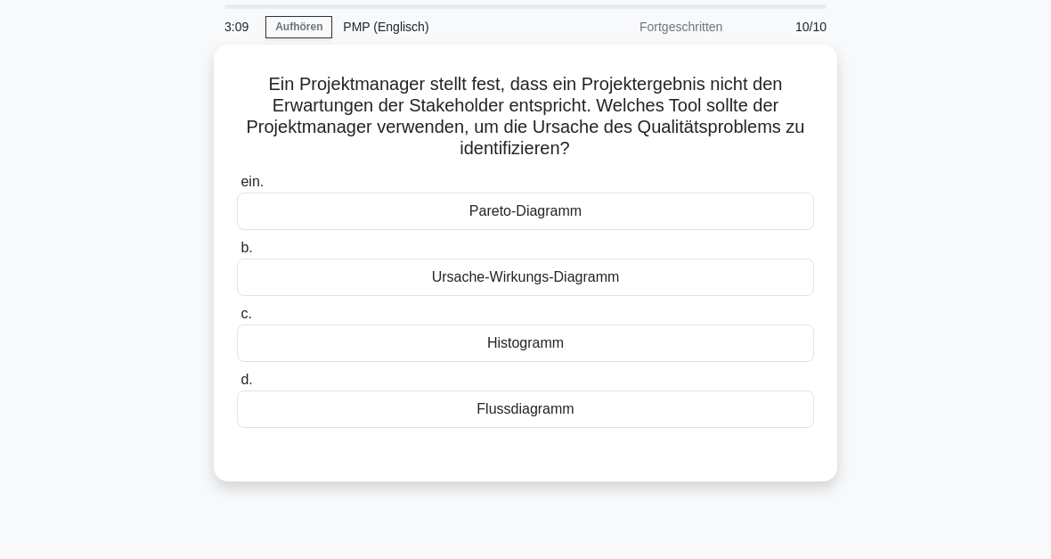
click at [740, 275] on div "Ursache-Wirkungs-Diagramm" at bounding box center [525, 276] width 577 height 37
click at [237, 254] on input "b. Ursache-Wirkungs-Diagramm" at bounding box center [237, 248] width 0 height 12
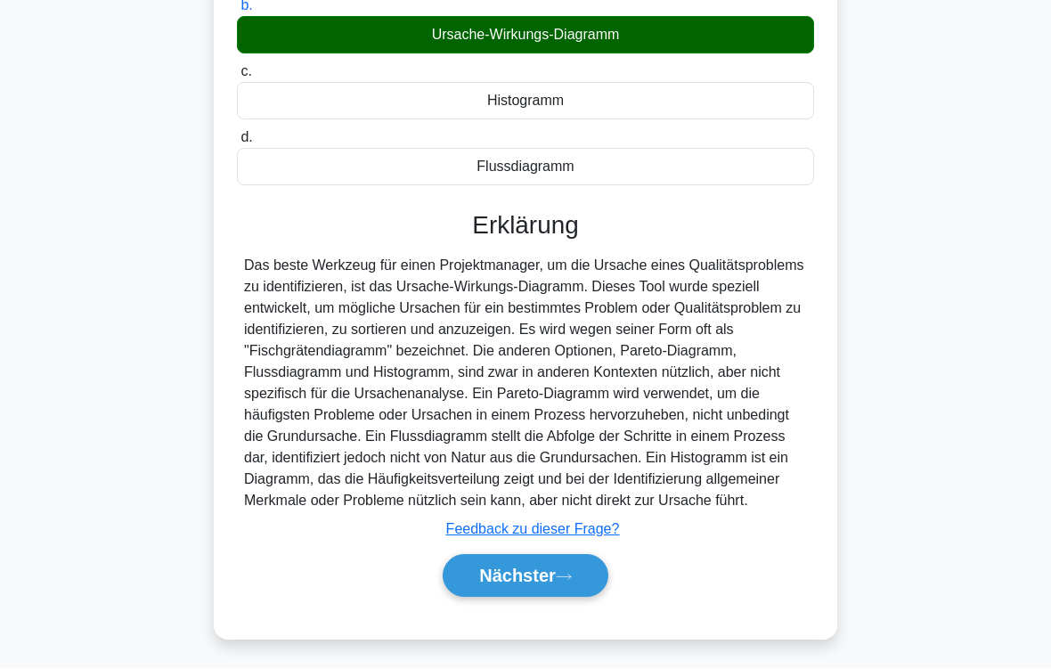
scroll to position [344, 0]
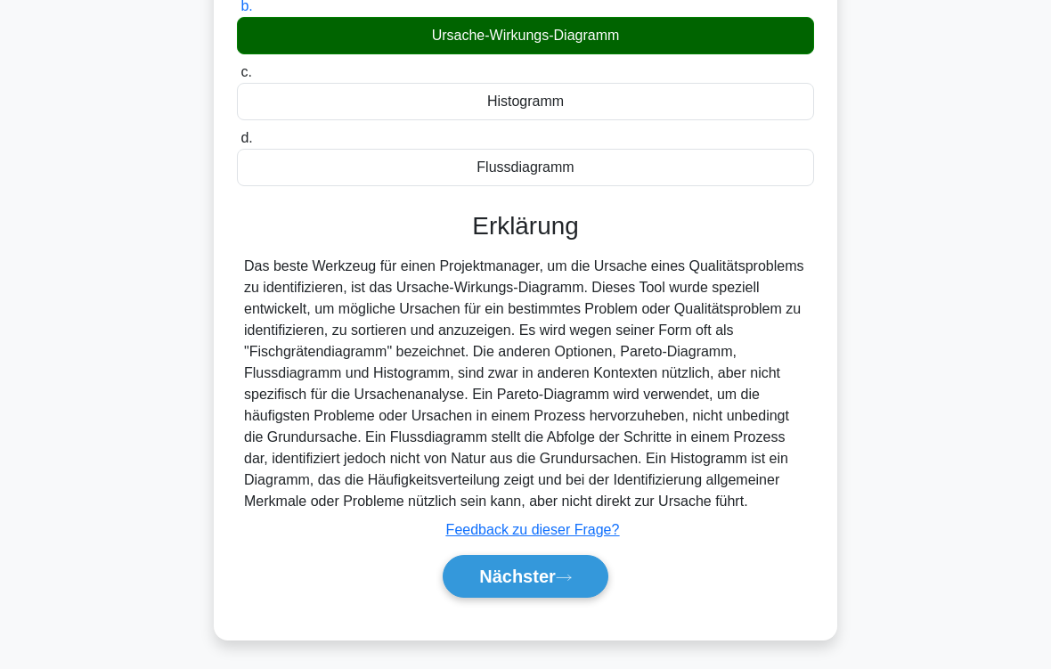
click at [575, 558] on button "Nächster" at bounding box center [526, 576] width 166 height 43
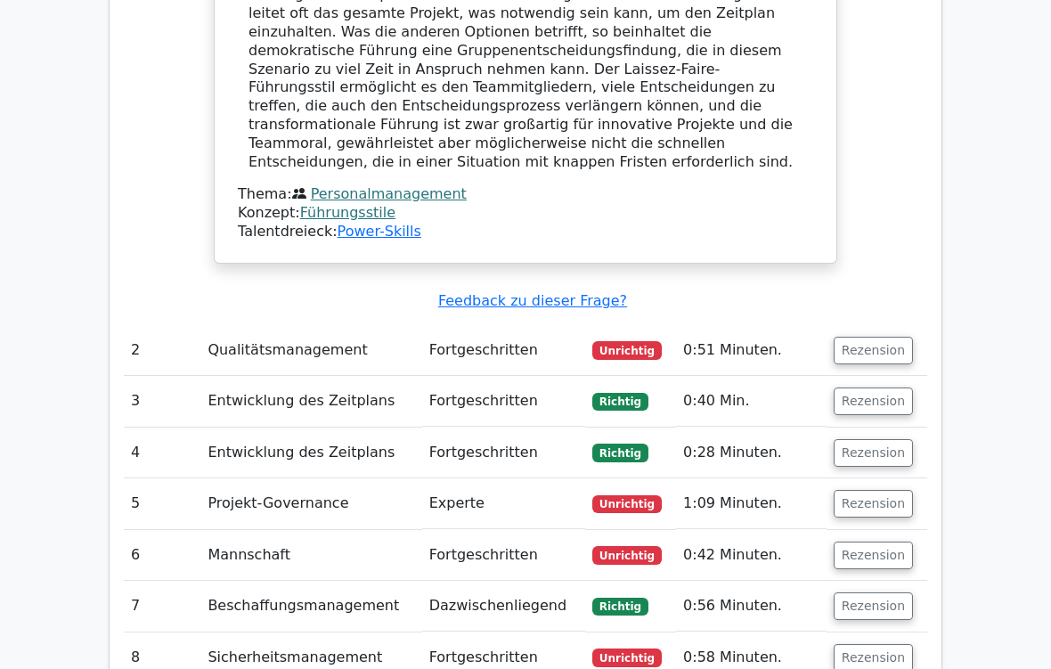
scroll to position [1652, 0]
click at [877, 337] on button "Rezension" at bounding box center [873, 351] width 79 height 28
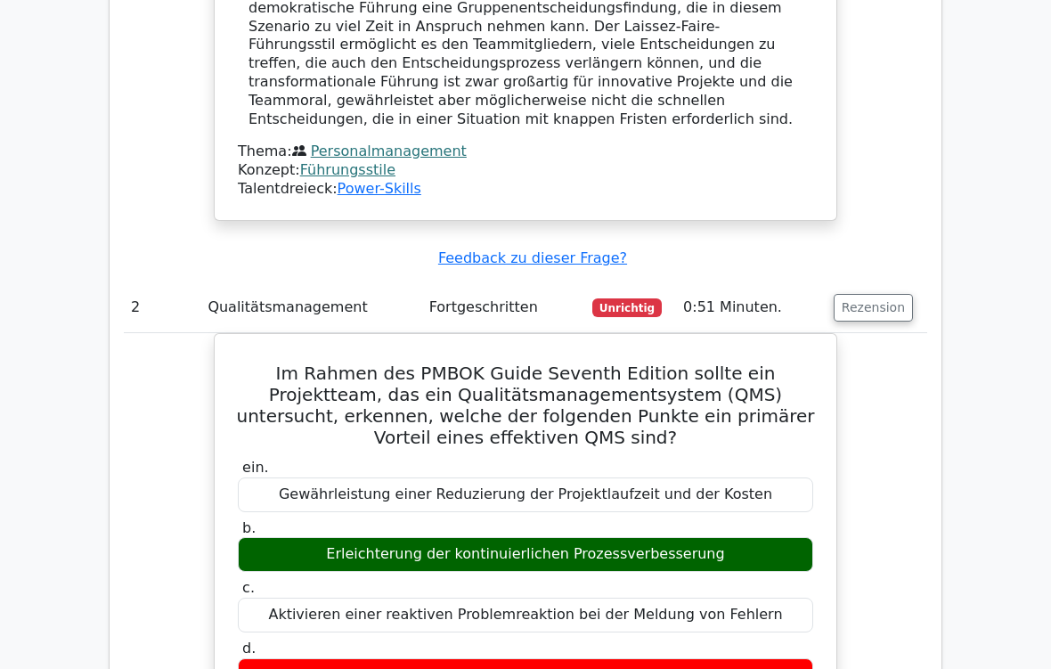
scroll to position [1697, 0]
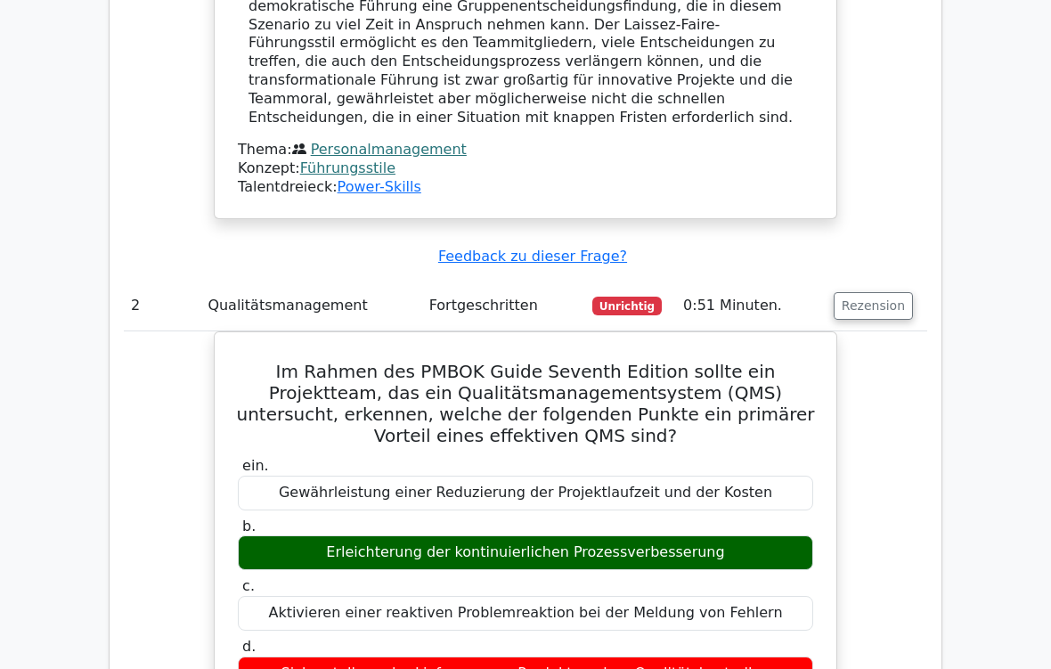
click at [994, 454] on main "Ihre Testergebnisse Projektmanagement-Profi 56% Ihre Punktzahl Üben Sie weiter!…" at bounding box center [525, 123] width 1051 height 3526
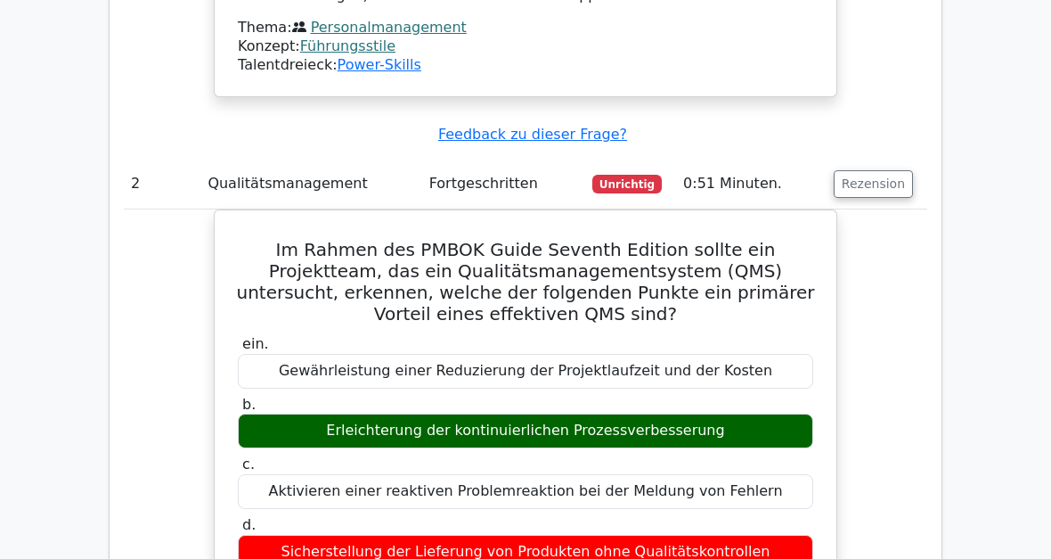
scroll to position [1819, 0]
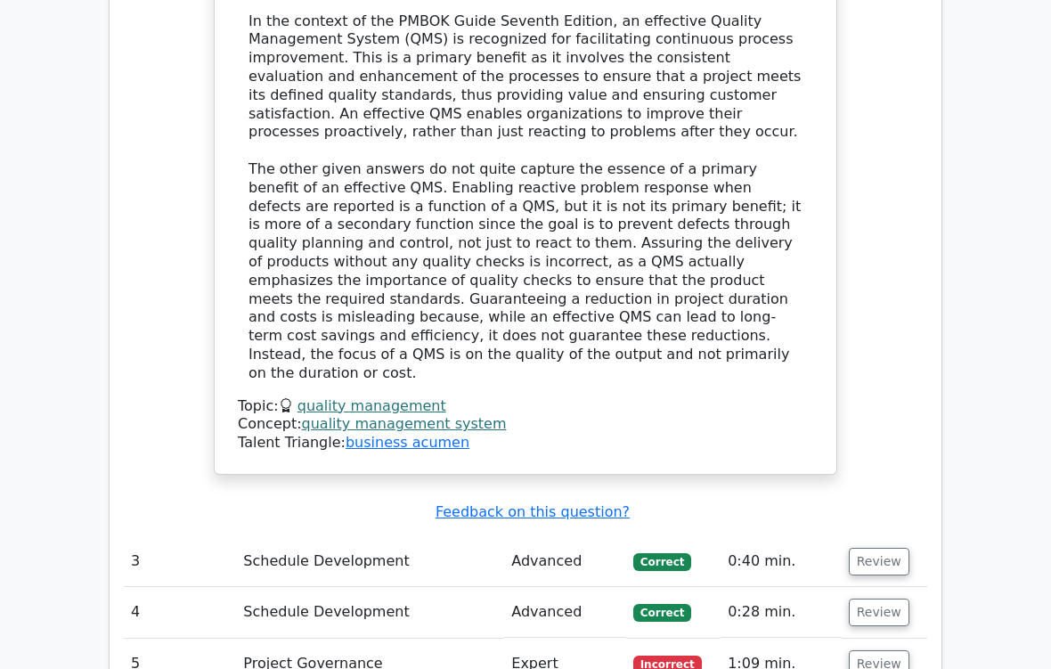
scroll to position [2382, 0]
click at [897, 558] on button "Review" at bounding box center [879, 664] width 61 height 28
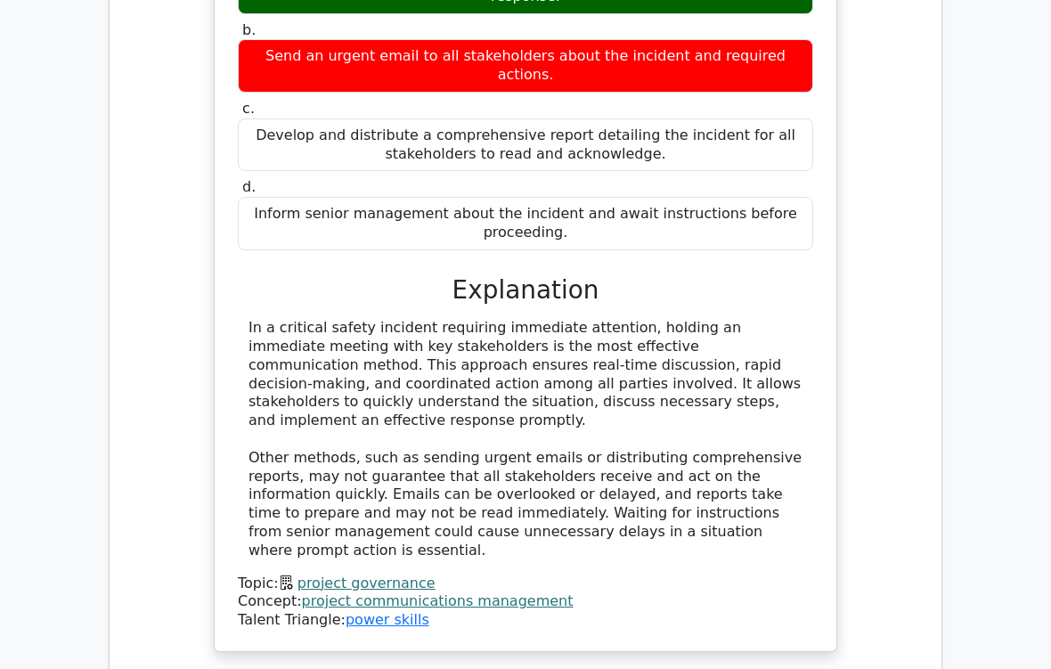
scroll to position [3427, 0]
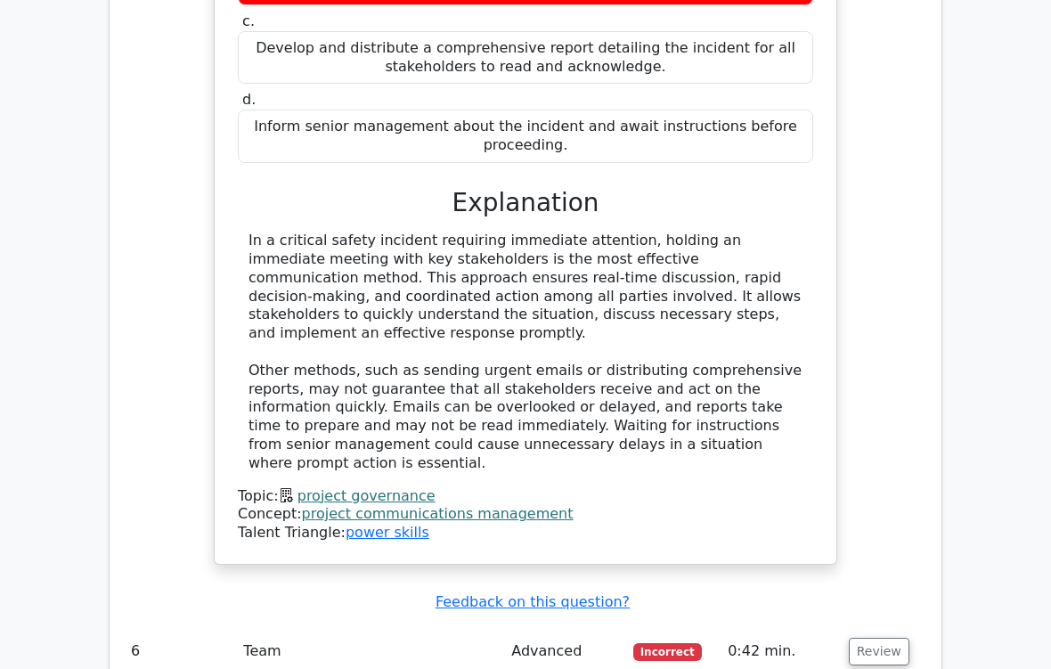
click at [889, 558] on button "Review" at bounding box center [879, 653] width 61 height 28
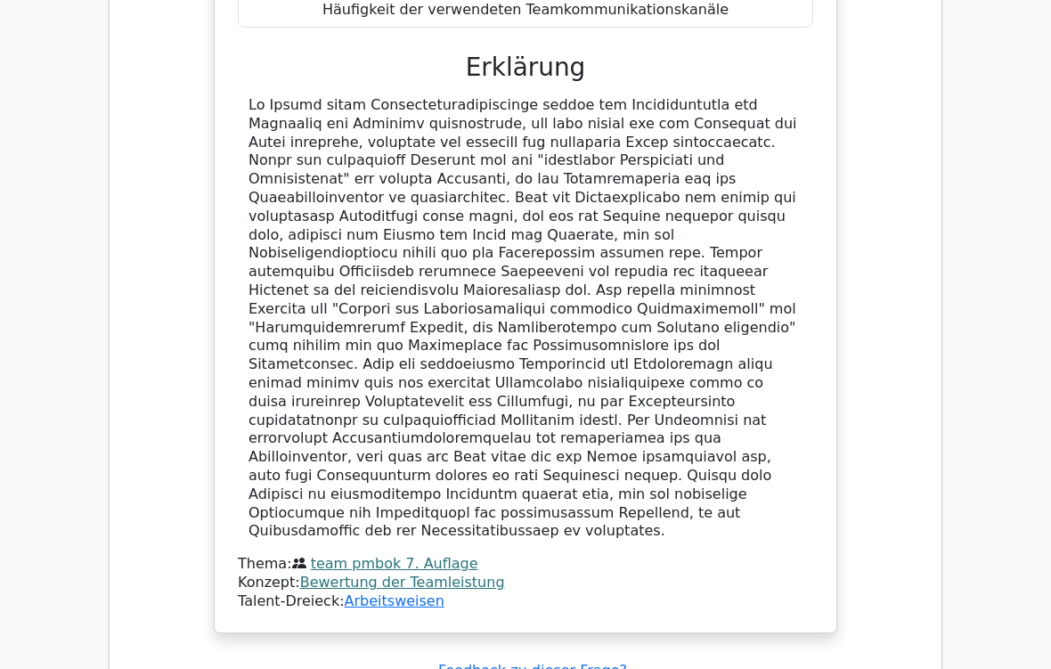
scroll to position [4416, 0]
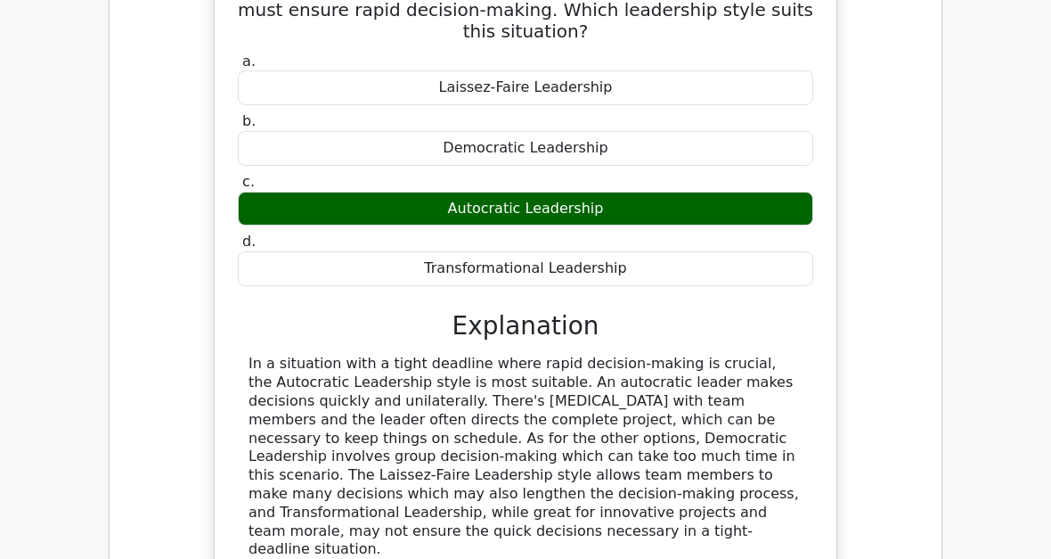
scroll to position [1202, 0]
